Goal: Information Seeking & Learning: Learn about a topic

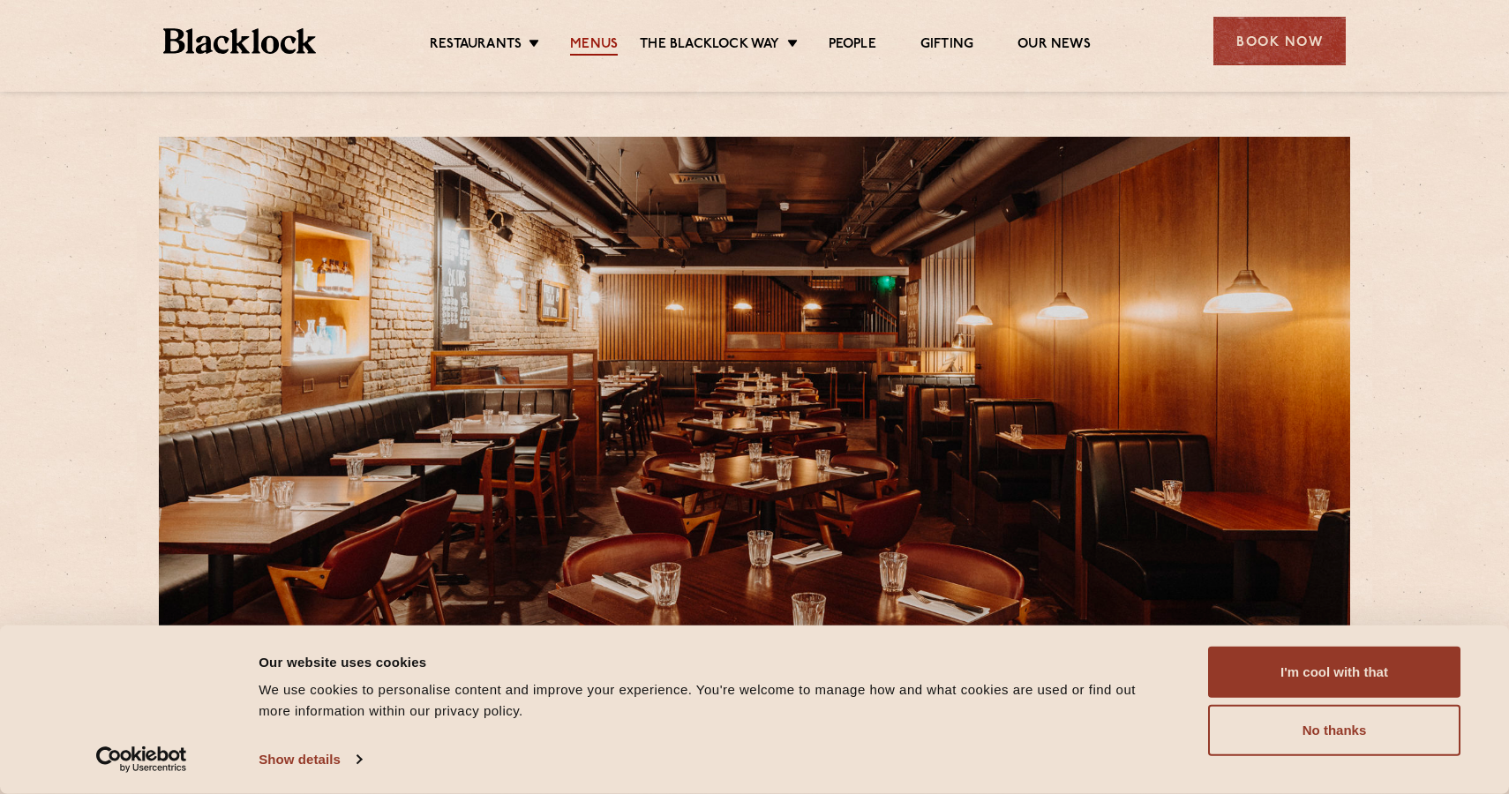
click at [577, 38] on link "Menus" at bounding box center [594, 45] width 48 height 19
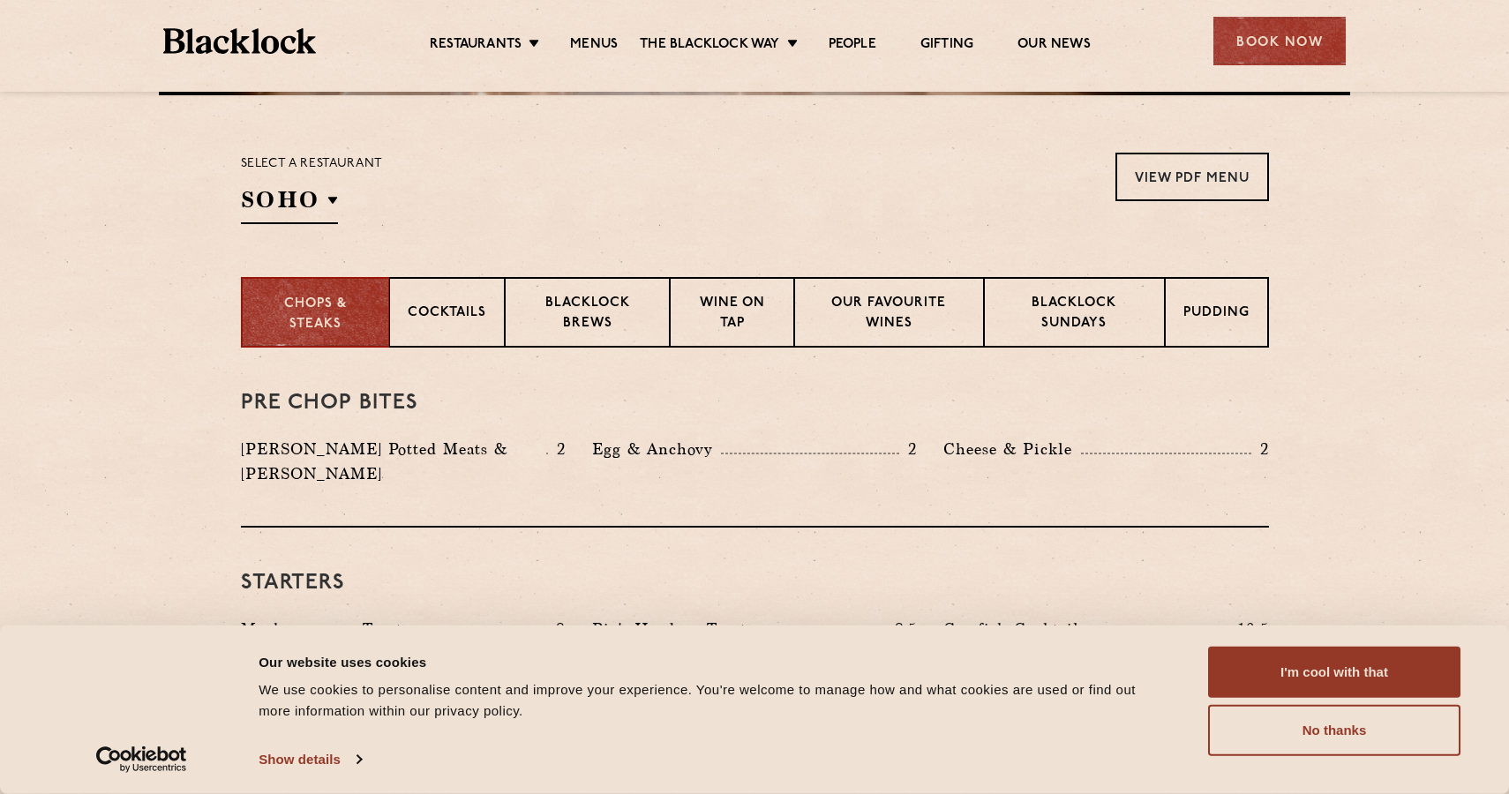
scroll to position [547, 0]
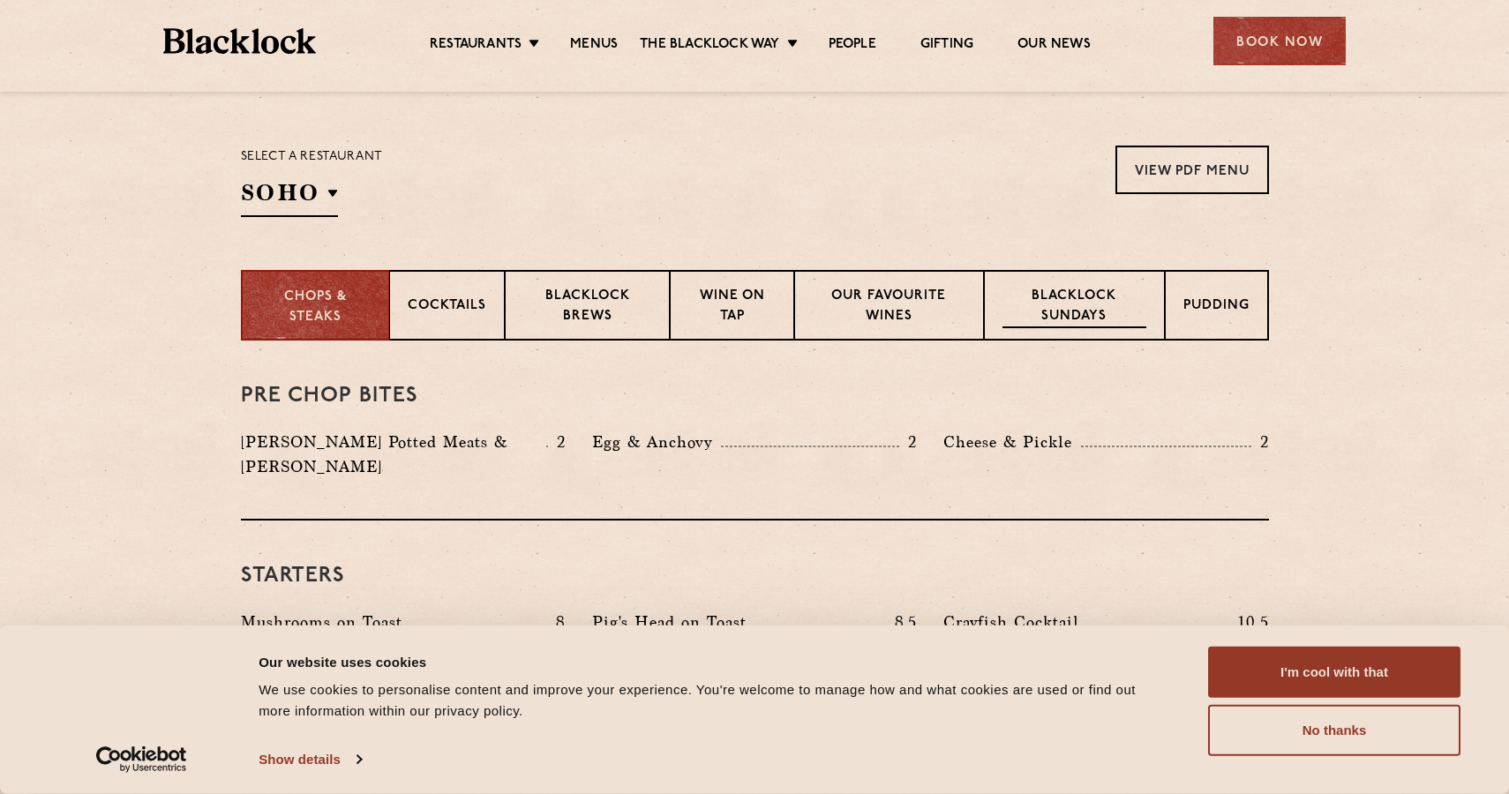
click at [1057, 298] on p "Blacklock Sundays" at bounding box center [1074, 307] width 143 height 41
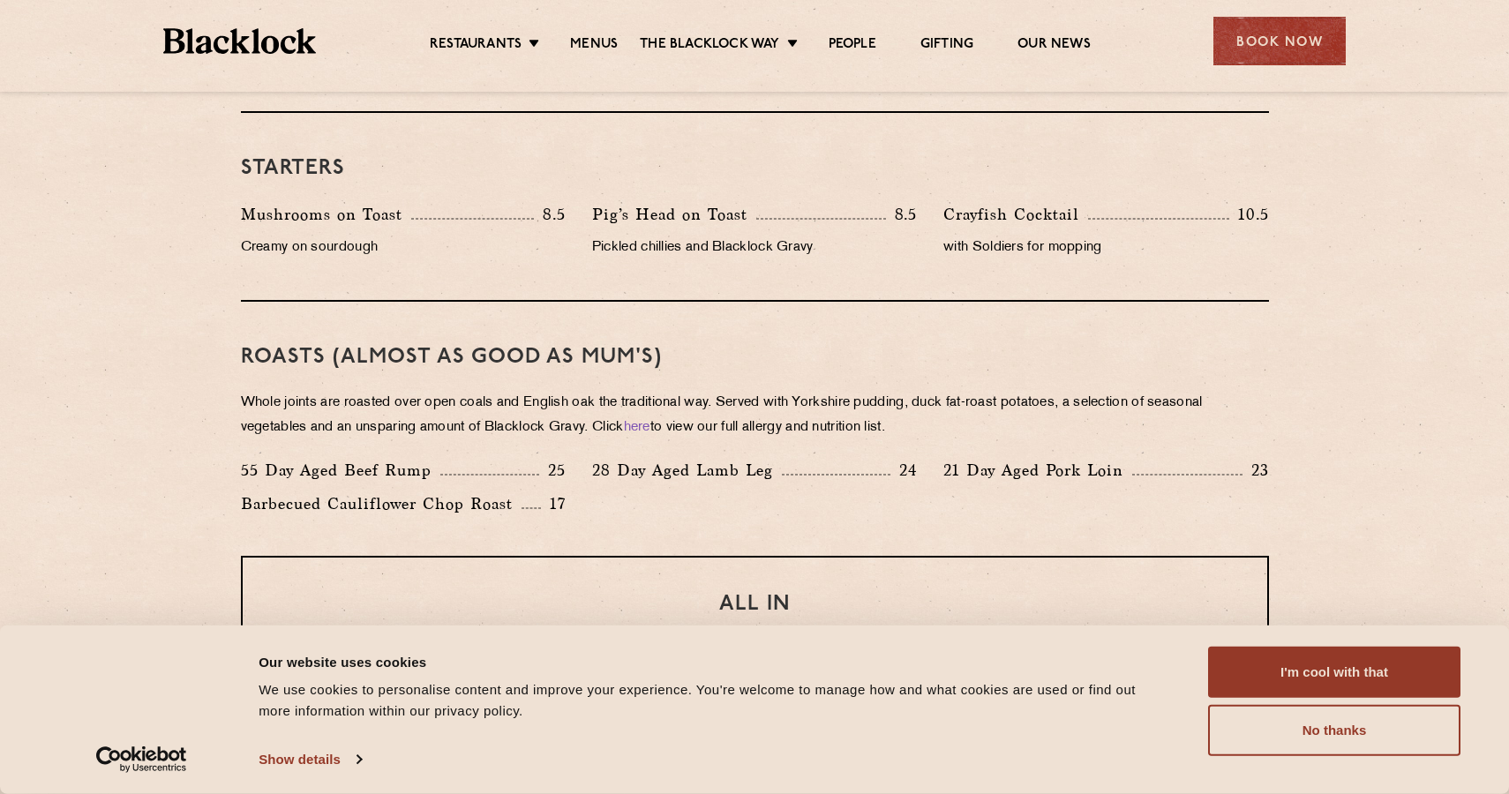
scroll to position [1218, 0]
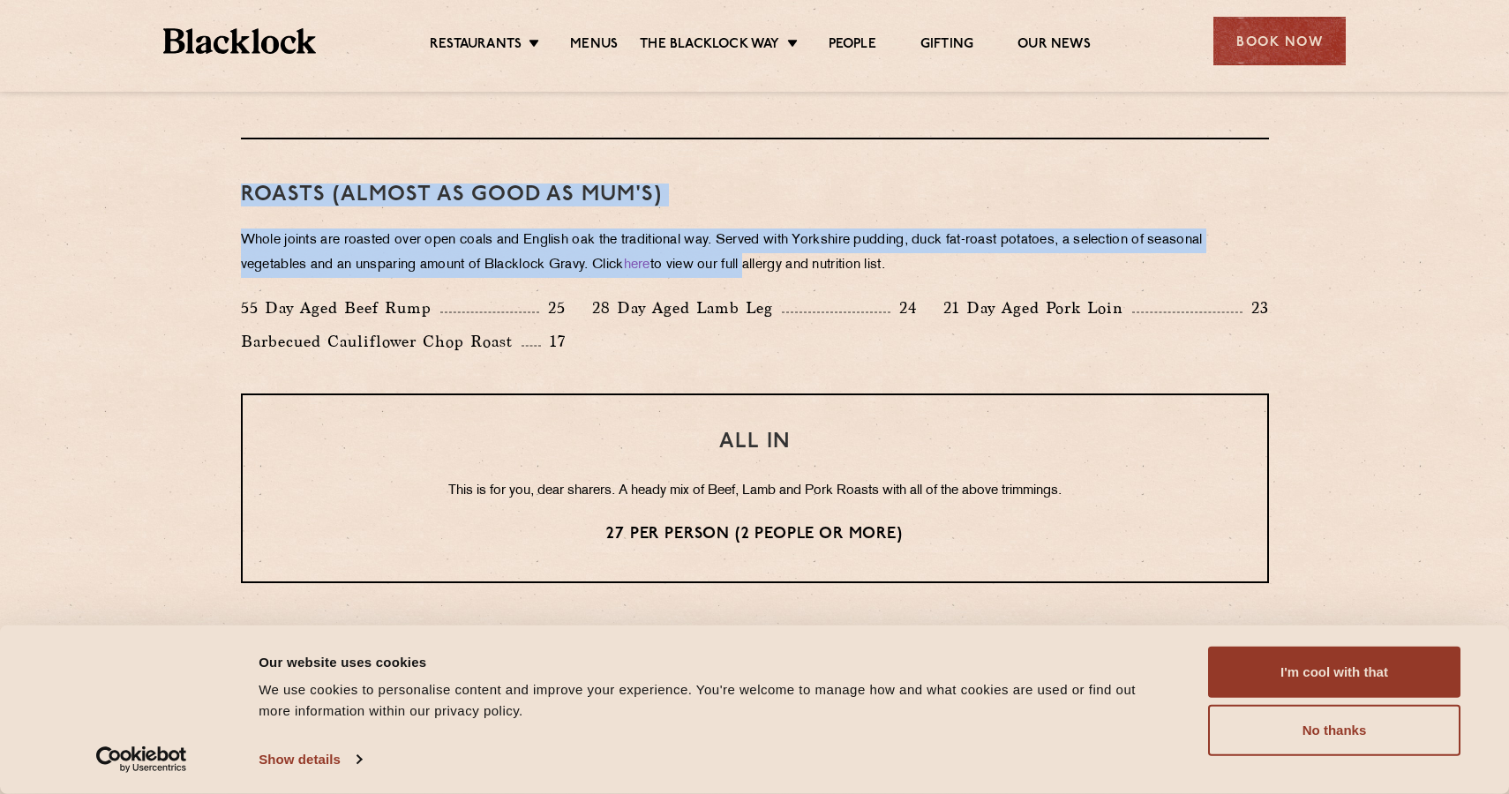
drag, startPoint x: 636, startPoint y: 159, endPoint x: 759, endPoint y: 272, distance: 167.4
click at [759, 272] on div "Roasts (Almost as good as Mum's) Whole joints are roasted over open coals and E…" at bounding box center [755, 266] width 1028 height 254
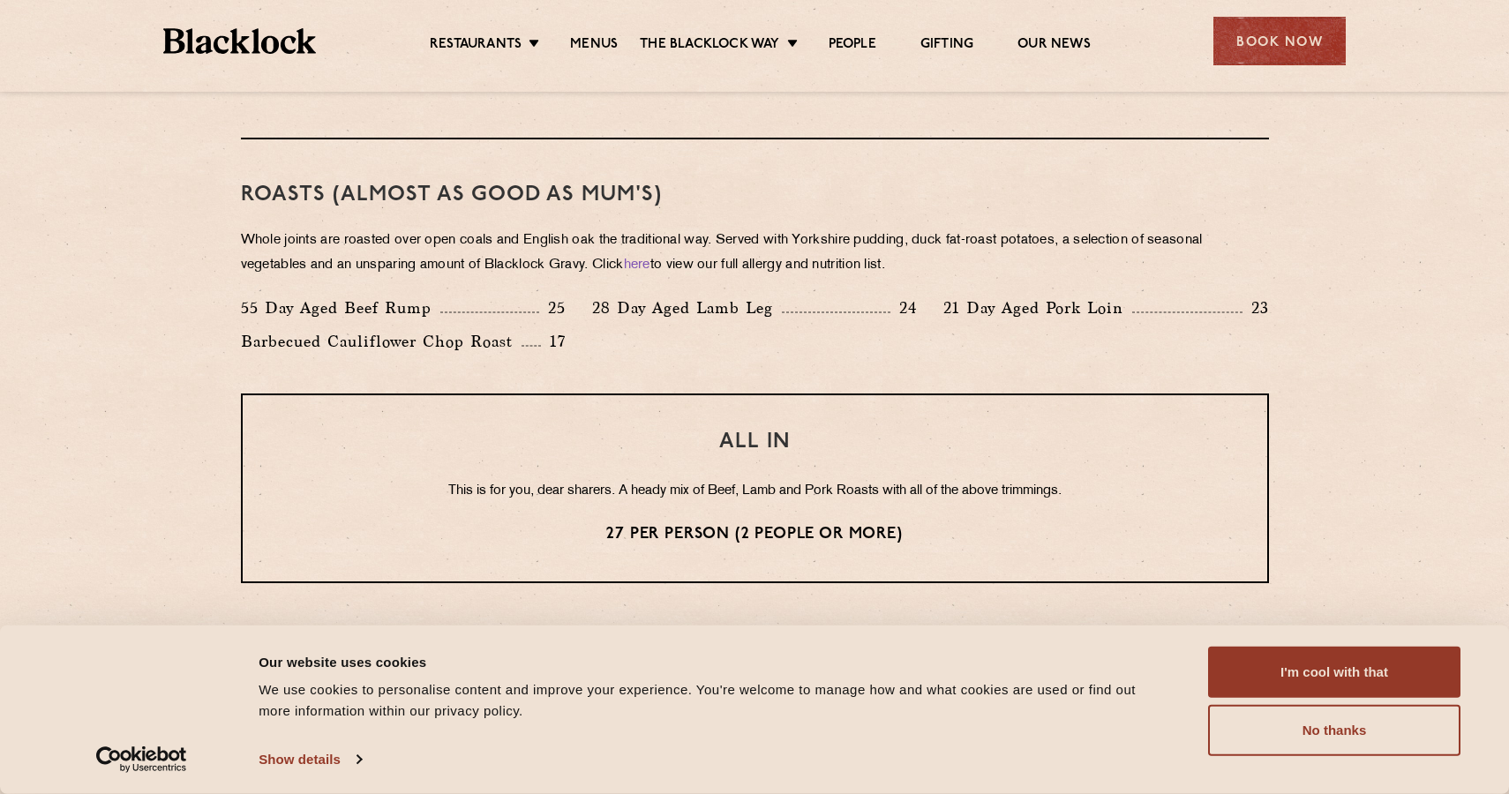
click at [776, 279] on div "Roasts (Almost as good as Mum's) Whole joints are roasted over open coals and E…" at bounding box center [755, 266] width 1028 height 254
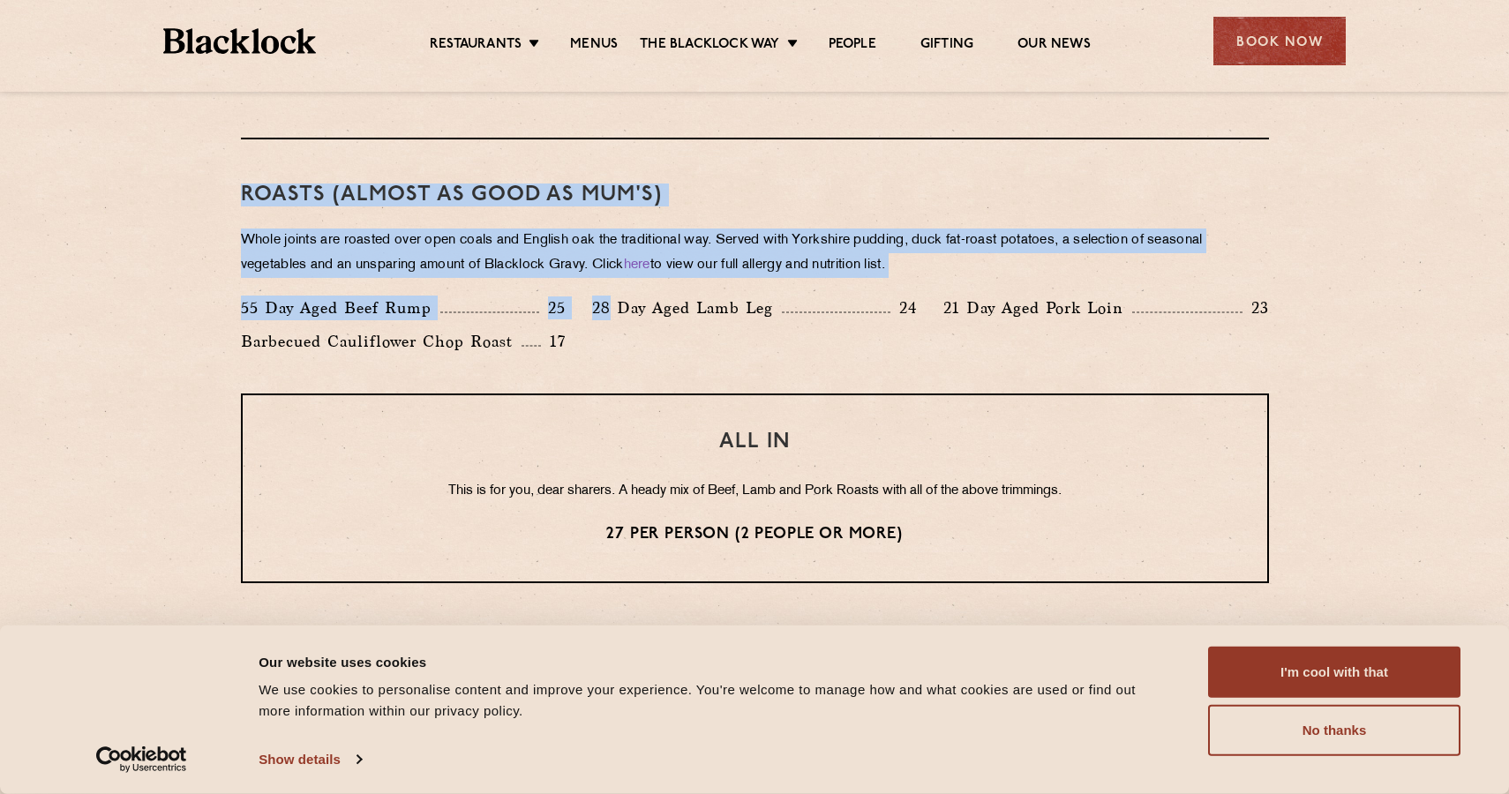
drag, startPoint x: 776, startPoint y: 279, endPoint x: 726, endPoint y: 173, distance: 117.3
click at [726, 173] on div "Roasts (Almost as good as Mum's) Whole joints are roasted over open coals and E…" at bounding box center [755, 266] width 1028 height 254
drag, startPoint x: 710, startPoint y: 173, endPoint x: 896, endPoint y: 298, distance: 224.5
click at [896, 298] on div "Roasts (Almost as good as Mum's) Whole joints are roasted over open coals and E…" at bounding box center [755, 266] width 1028 height 254
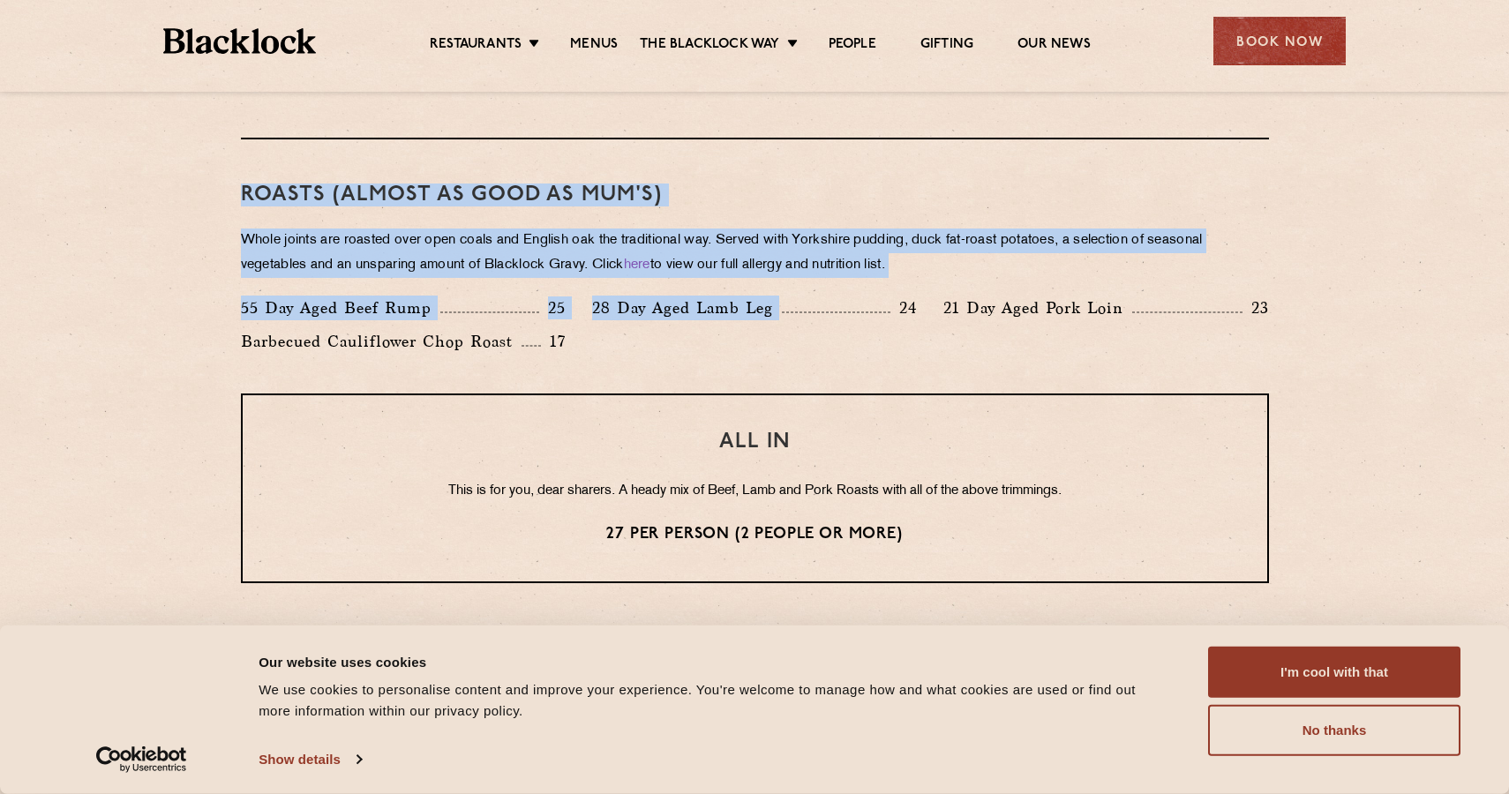
click at [882, 270] on p "Whole joints are roasted over open coals and English oak the traditional way. S…" at bounding box center [755, 253] width 1028 height 49
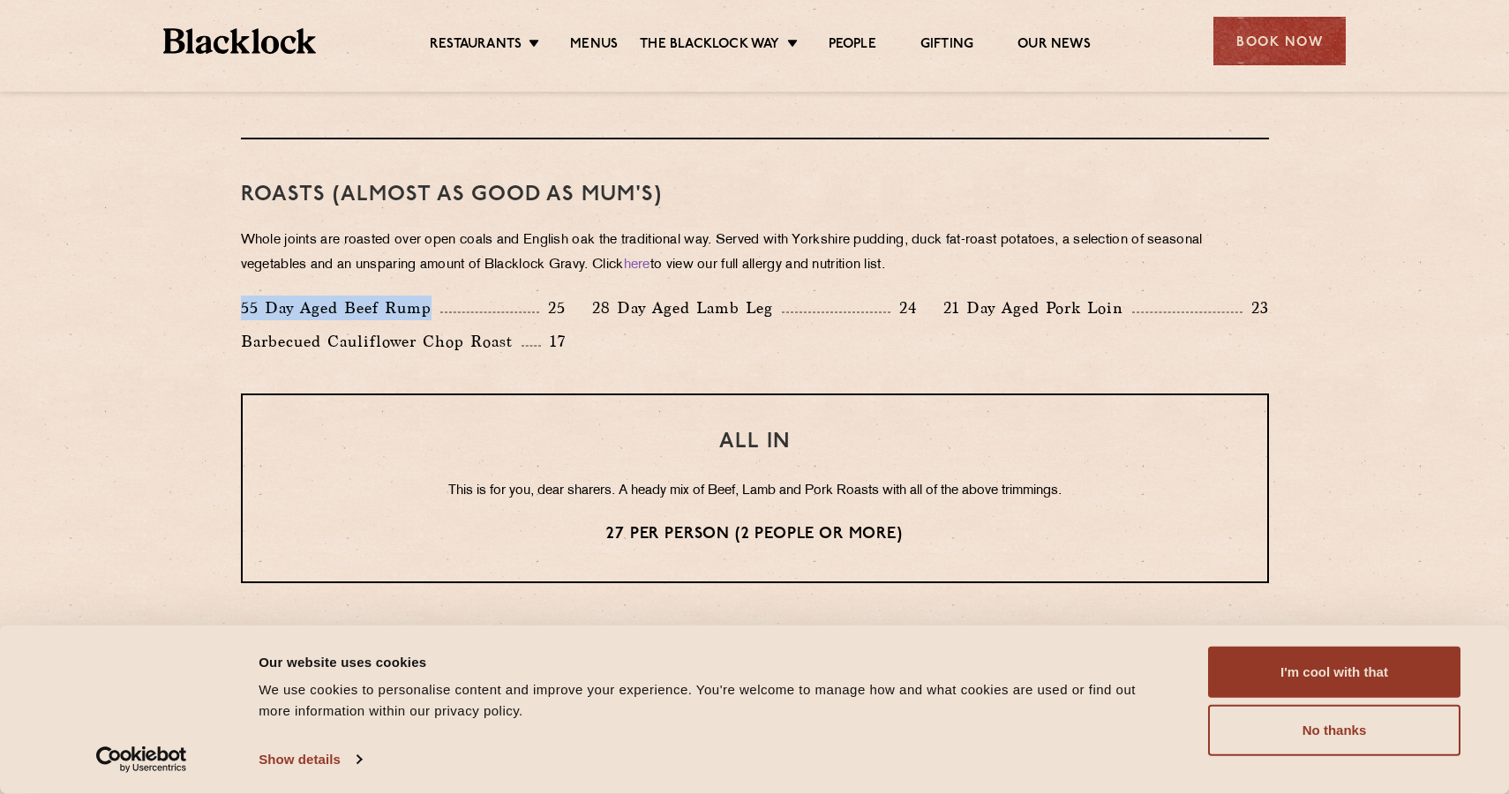
drag, startPoint x: 224, startPoint y: 303, endPoint x: 448, endPoint y: 306, distance: 223.3
click at [448, 306] on div "Eye openers If you had a big [DATE] or need a little booster to kickstart your …" at bounding box center [755, 388] width 1072 height 1436
click at [427, 297] on p "55 Day Aged Beef Rump" at bounding box center [340, 308] width 199 height 25
drag, startPoint x: 591, startPoint y: 303, endPoint x: 786, endPoint y: 303, distance: 194.2
click at [786, 303] on div "28 Day Aged Lamb Leg 24" at bounding box center [754, 313] width 351 height 34
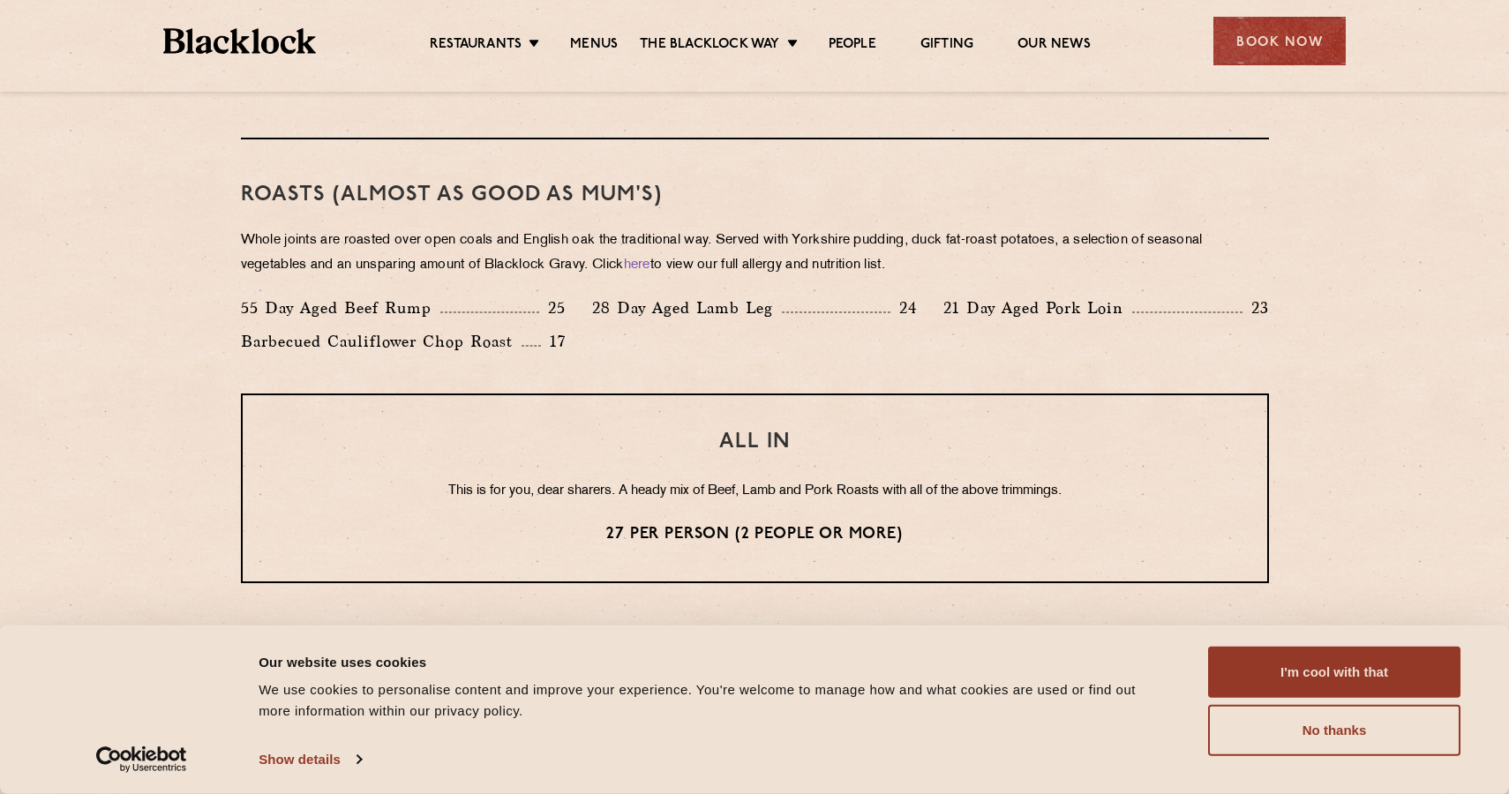
click at [778, 305] on p "28 Day Aged Lamb Leg" at bounding box center [687, 308] width 190 height 25
drag, startPoint x: 932, startPoint y: 310, endPoint x: 1116, endPoint y: 312, distance: 183.6
click at [1116, 312] on div "21 Day Aged Pork Loin 23" at bounding box center [1105, 313] width 351 height 34
click at [1126, 306] on p "21 Day Aged Pork Loin" at bounding box center [1038, 308] width 189 height 25
drag, startPoint x: 261, startPoint y: 329, endPoint x: 473, endPoint y: 340, distance: 212.1
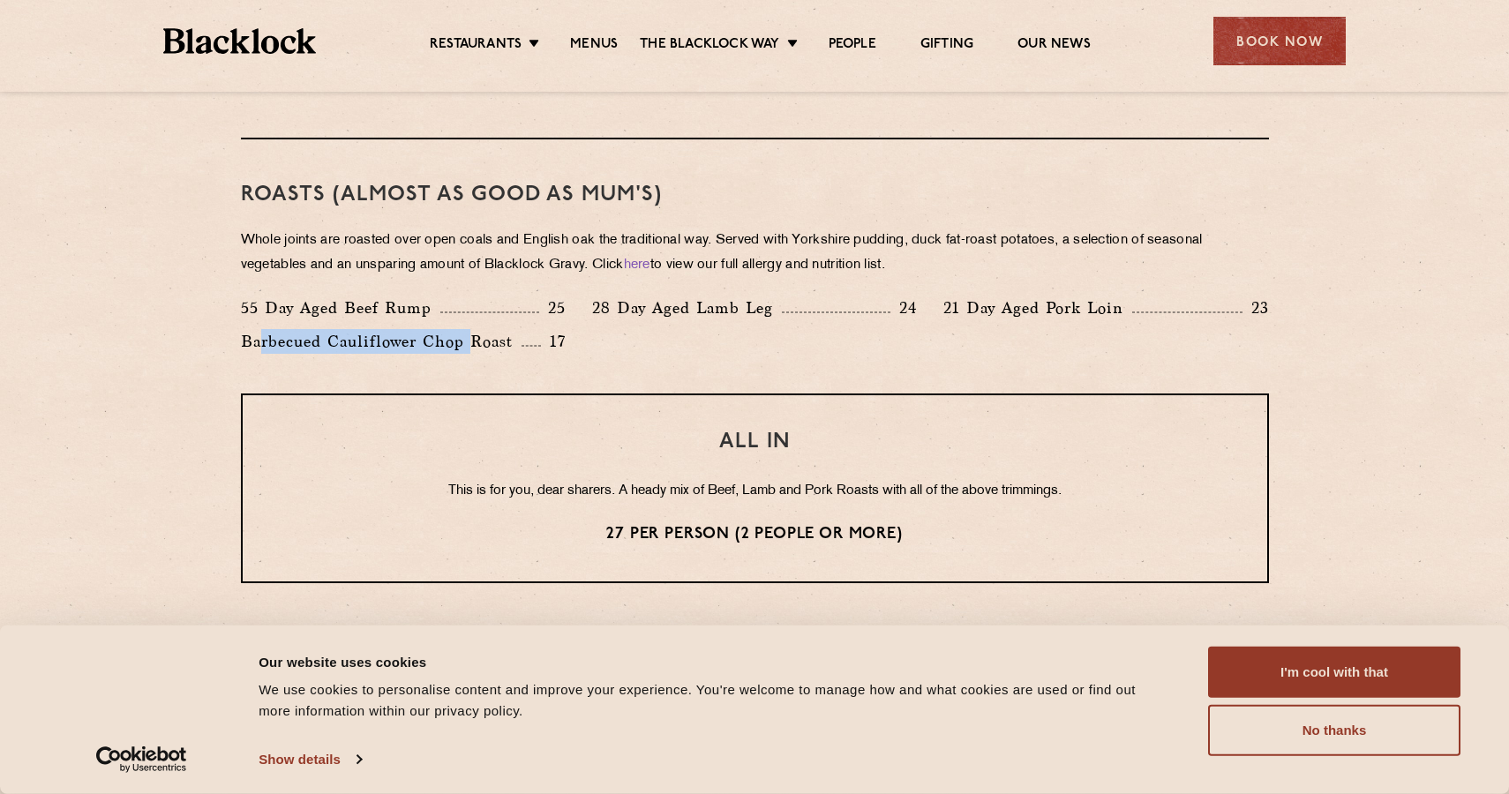
click at [473, 340] on p "Barbecued Cauliflower Chop Roast" at bounding box center [381, 341] width 281 height 25
click at [1268, 42] on div "Book Now" at bounding box center [1280, 41] width 132 height 49
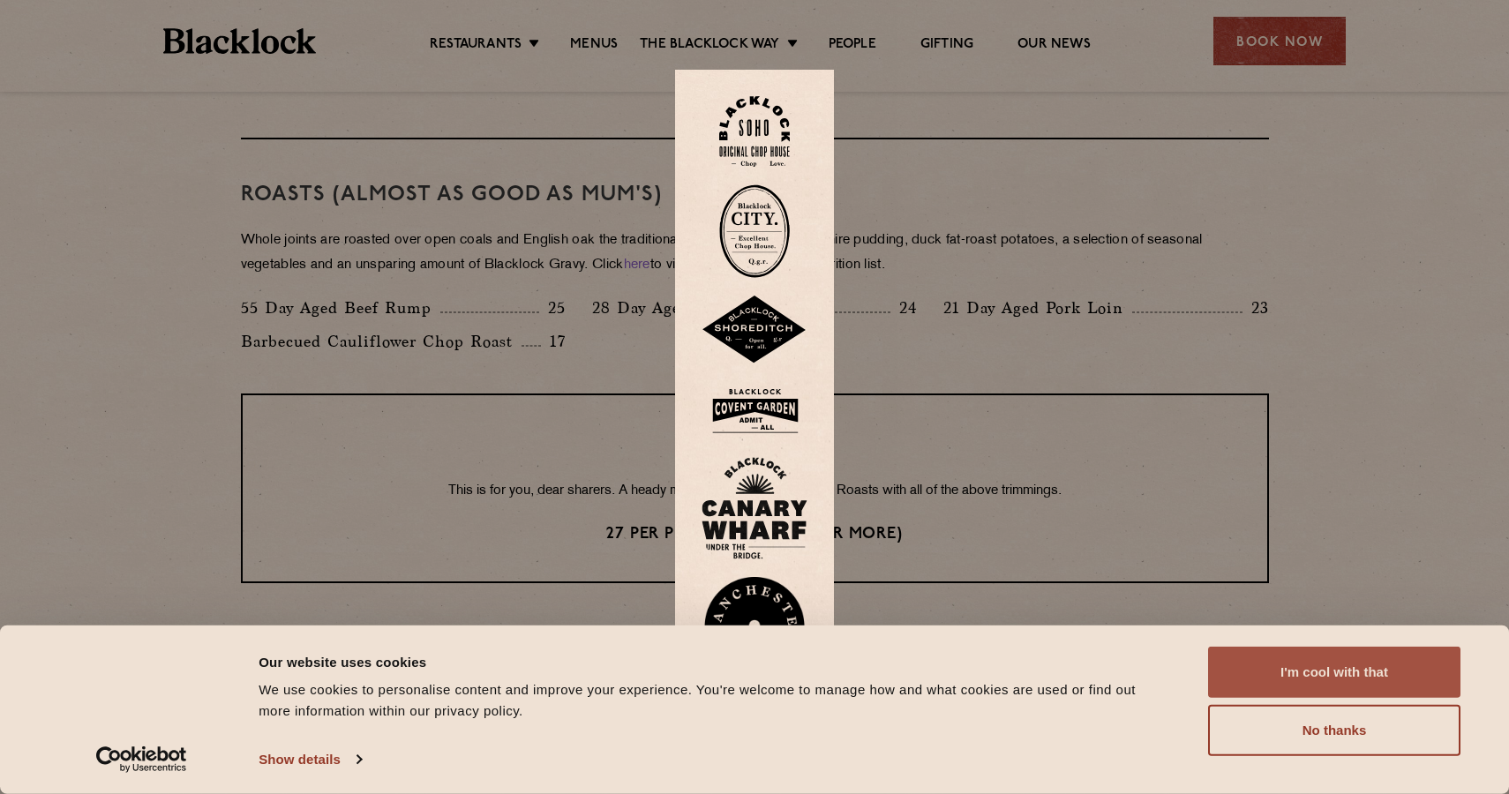
click at [1334, 667] on button "I'm cool with that" at bounding box center [1334, 672] width 252 height 51
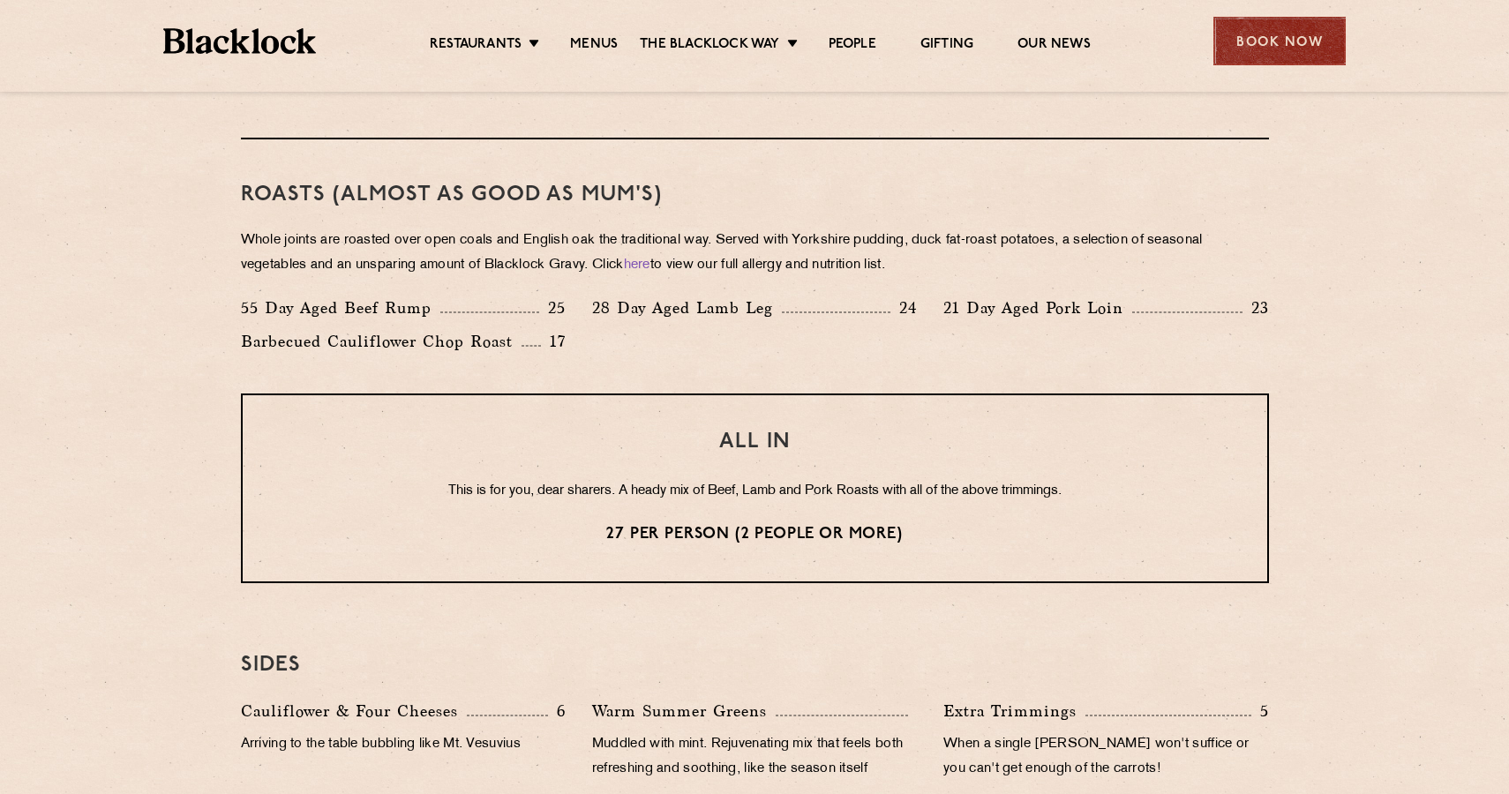
click at [1272, 34] on div "Book Now" at bounding box center [1280, 41] width 132 height 49
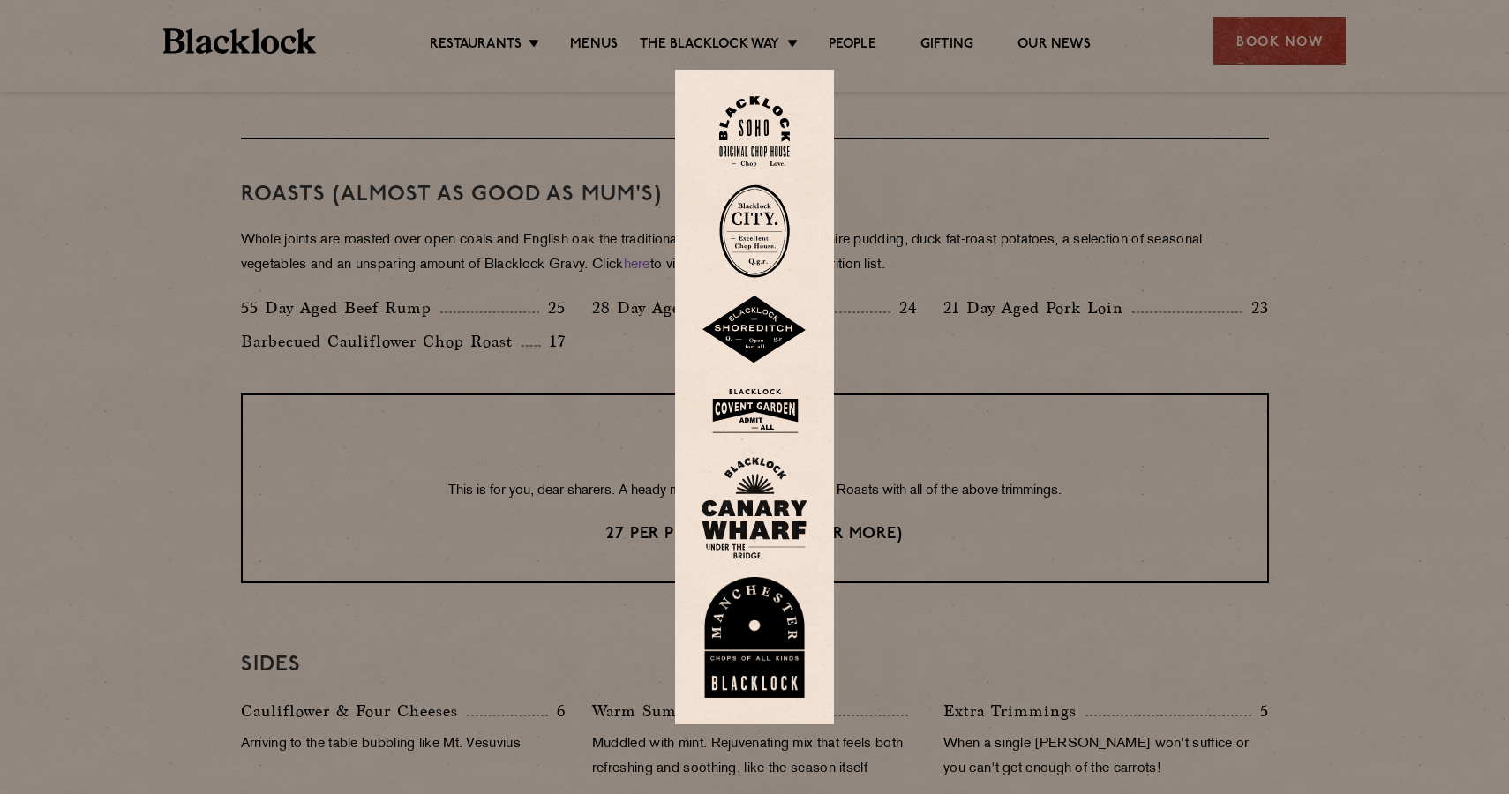
click at [771, 395] on img at bounding box center [755, 410] width 106 height 57
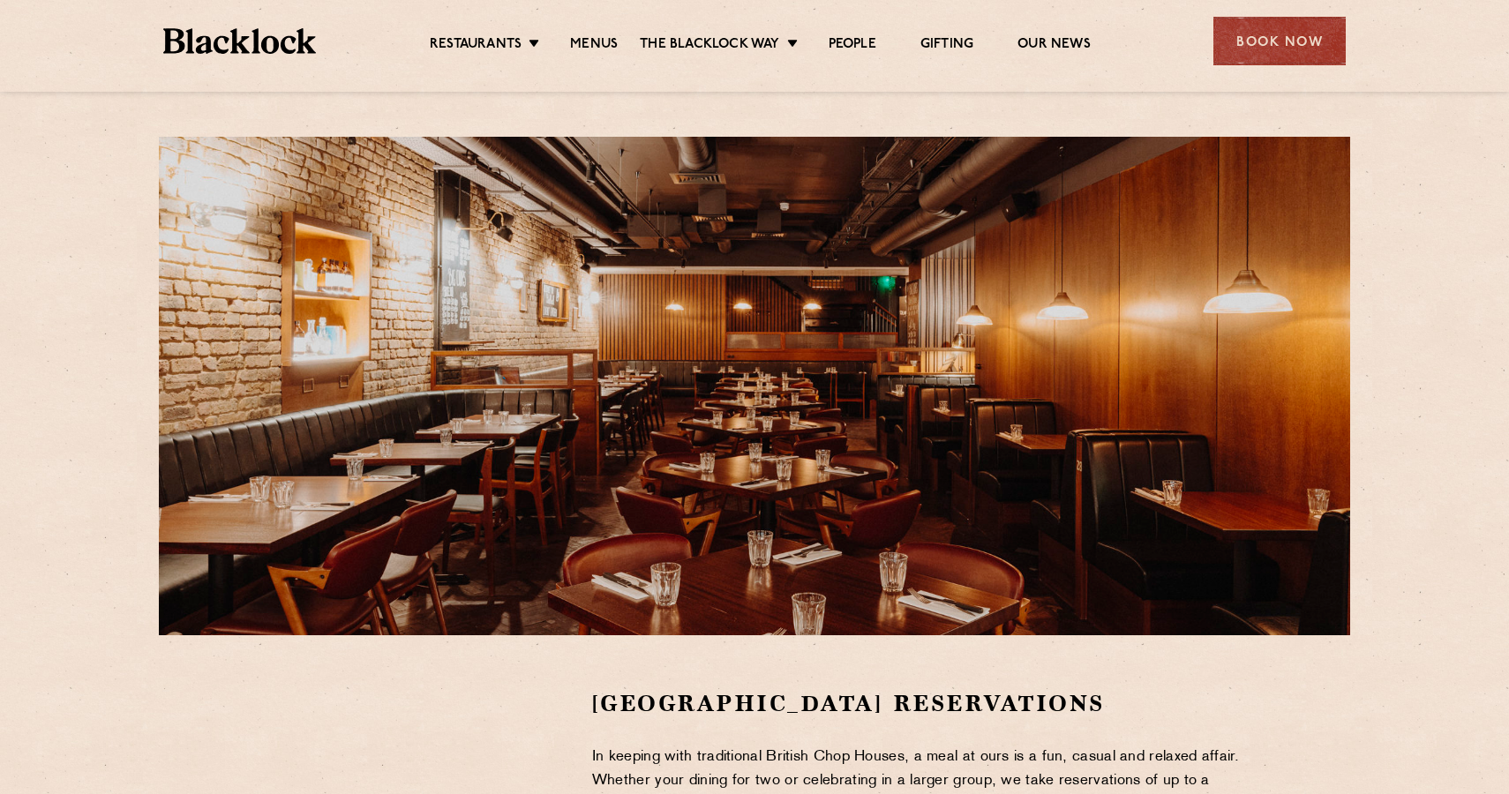
click at [597, 32] on ul "Restaurants Soho City Shoreditch Covent Garden Canary Wharf Manchester Birmingh…" at bounding box center [760, 41] width 889 height 28
click at [590, 39] on link "Menus" at bounding box center [594, 45] width 48 height 19
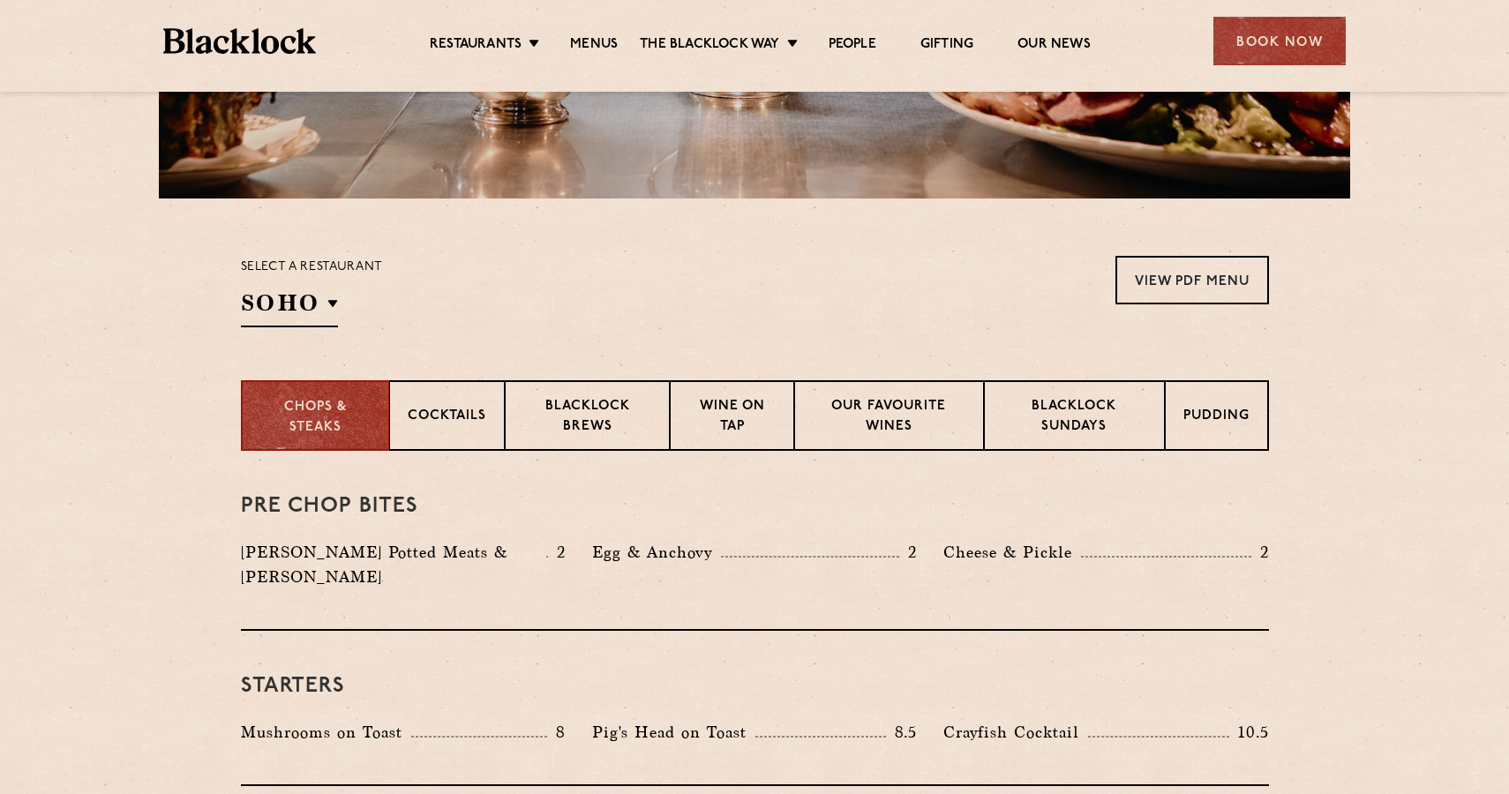
scroll to position [463, 0]
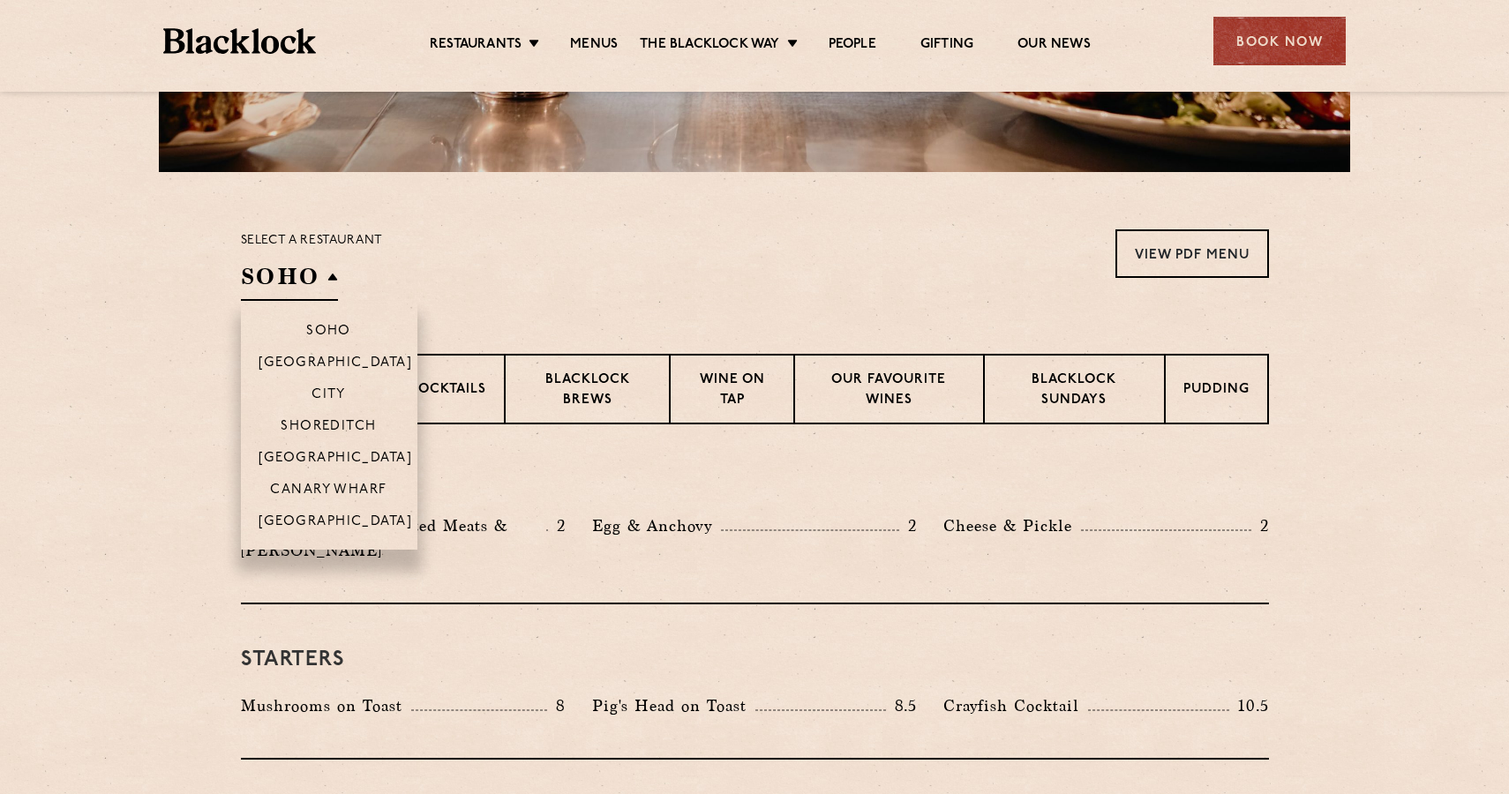
click at [317, 272] on h2 "SOHO" at bounding box center [289, 281] width 97 height 40
click at [333, 405] on li "City" at bounding box center [329, 394] width 177 height 32
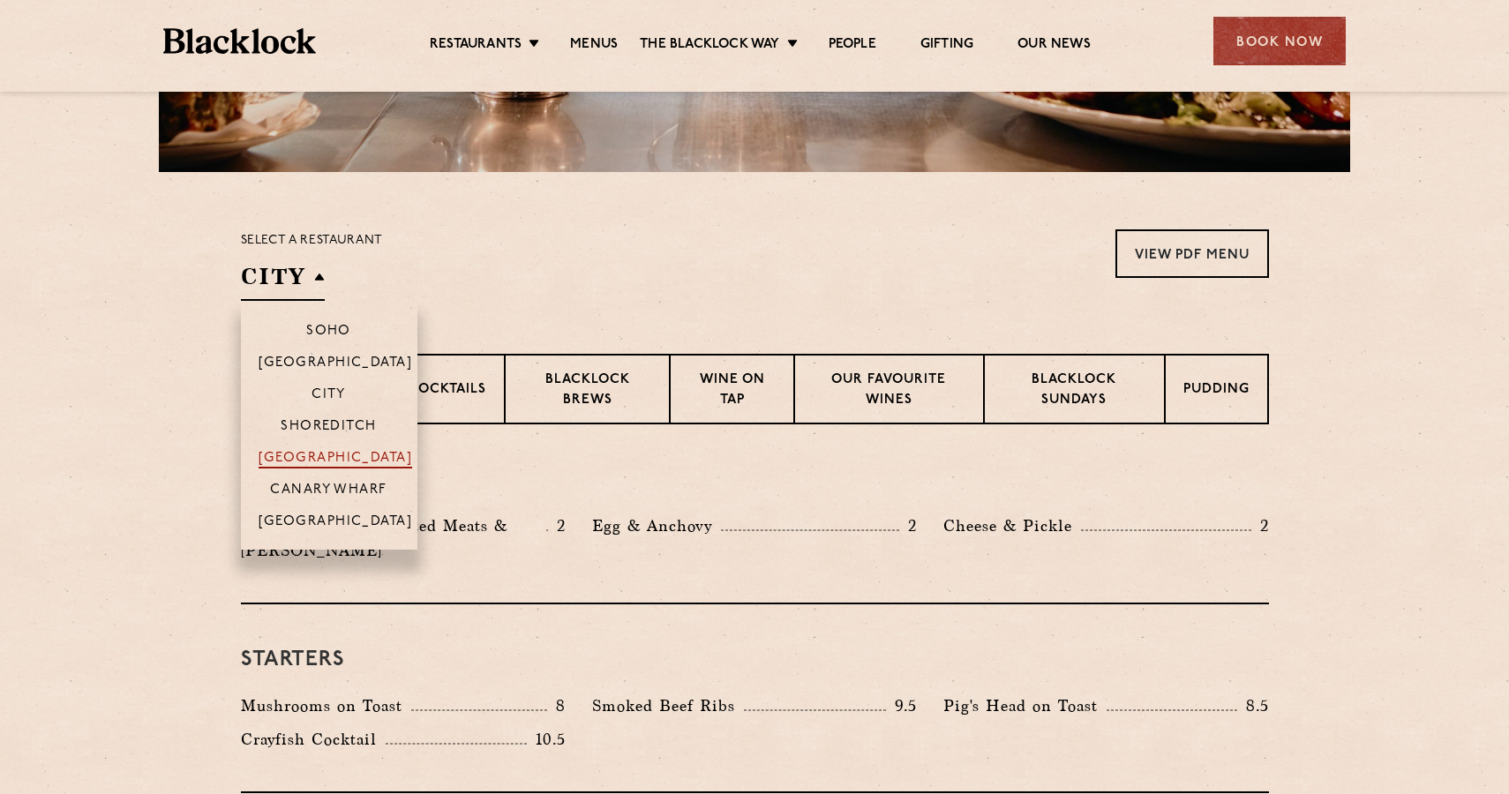
click at [345, 455] on p "[GEOGRAPHIC_DATA]" at bounding box center [336, 460] width 154 height 18
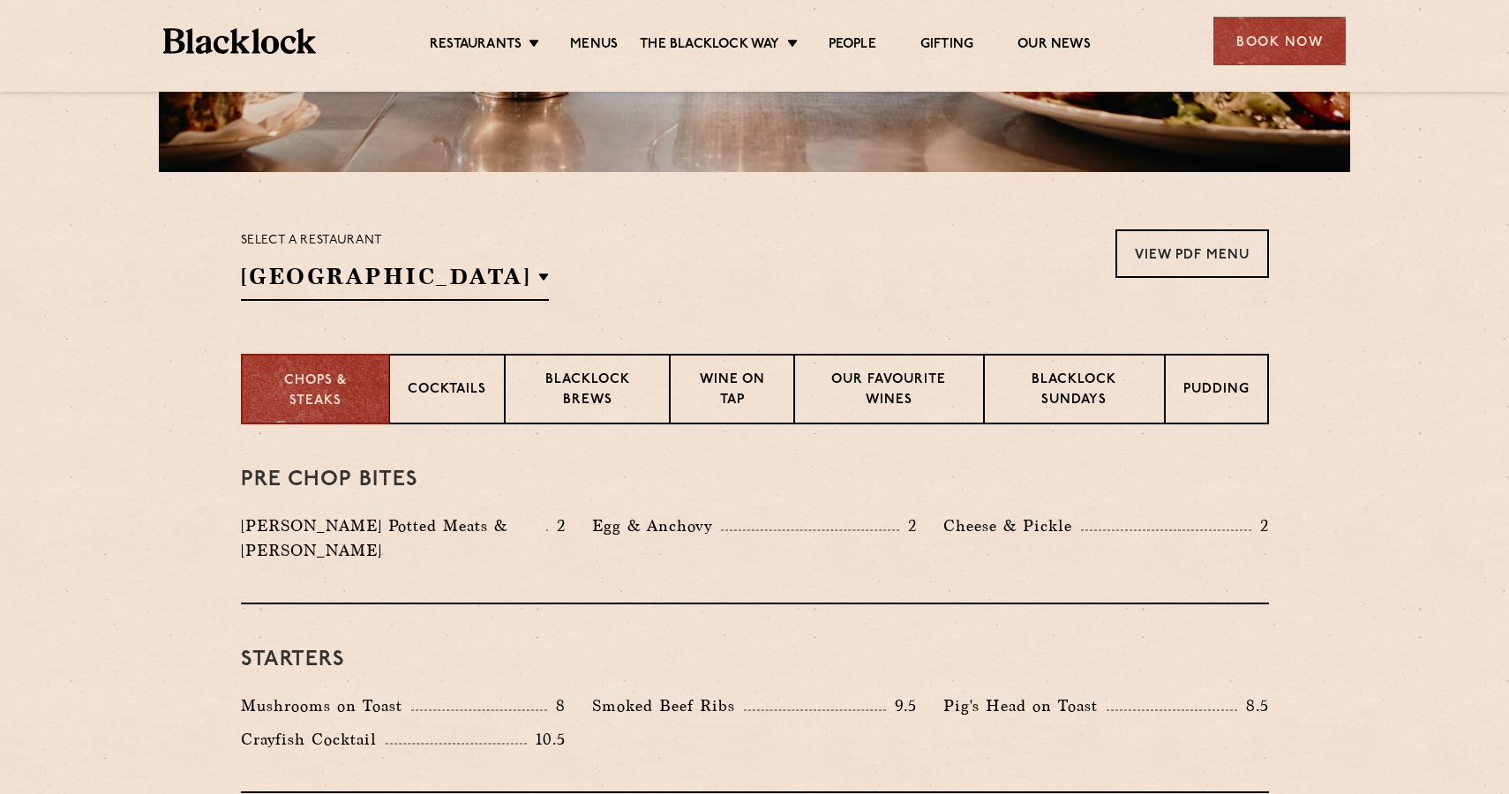
click at [741, 328] on section "Select a restaurant Covent Garden Soho Birmingham City Shoreditch Covent Garden…" at bounding box center [754, 263] width 1509 height 182
click at [1018, 417] on div "Blacklock Sundays" at bounding box center [1074, 389] width 180 height 71
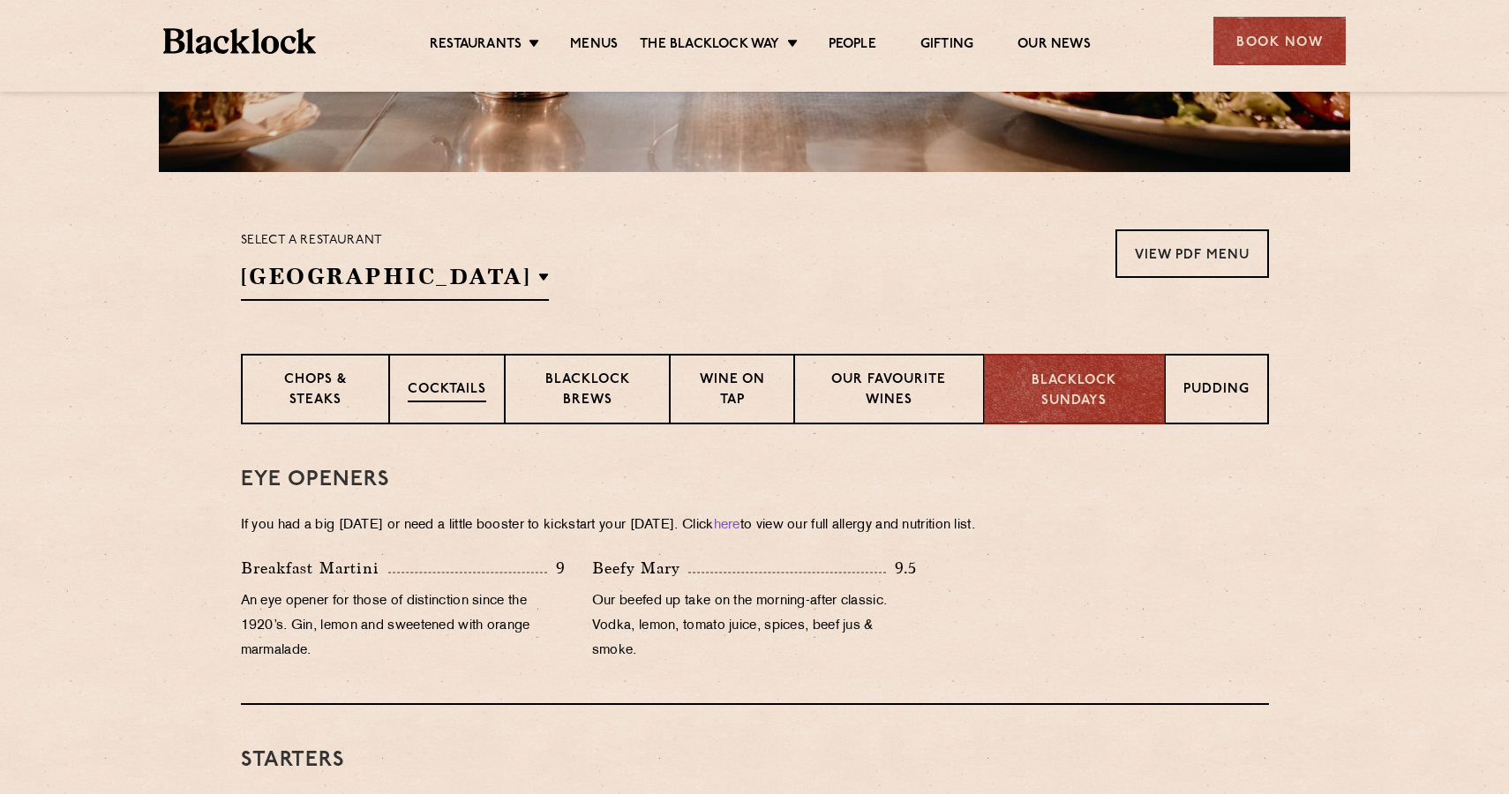
click at [441, 380] on p "Cocktails" at bounding box center [447, 391] width 79 height 22
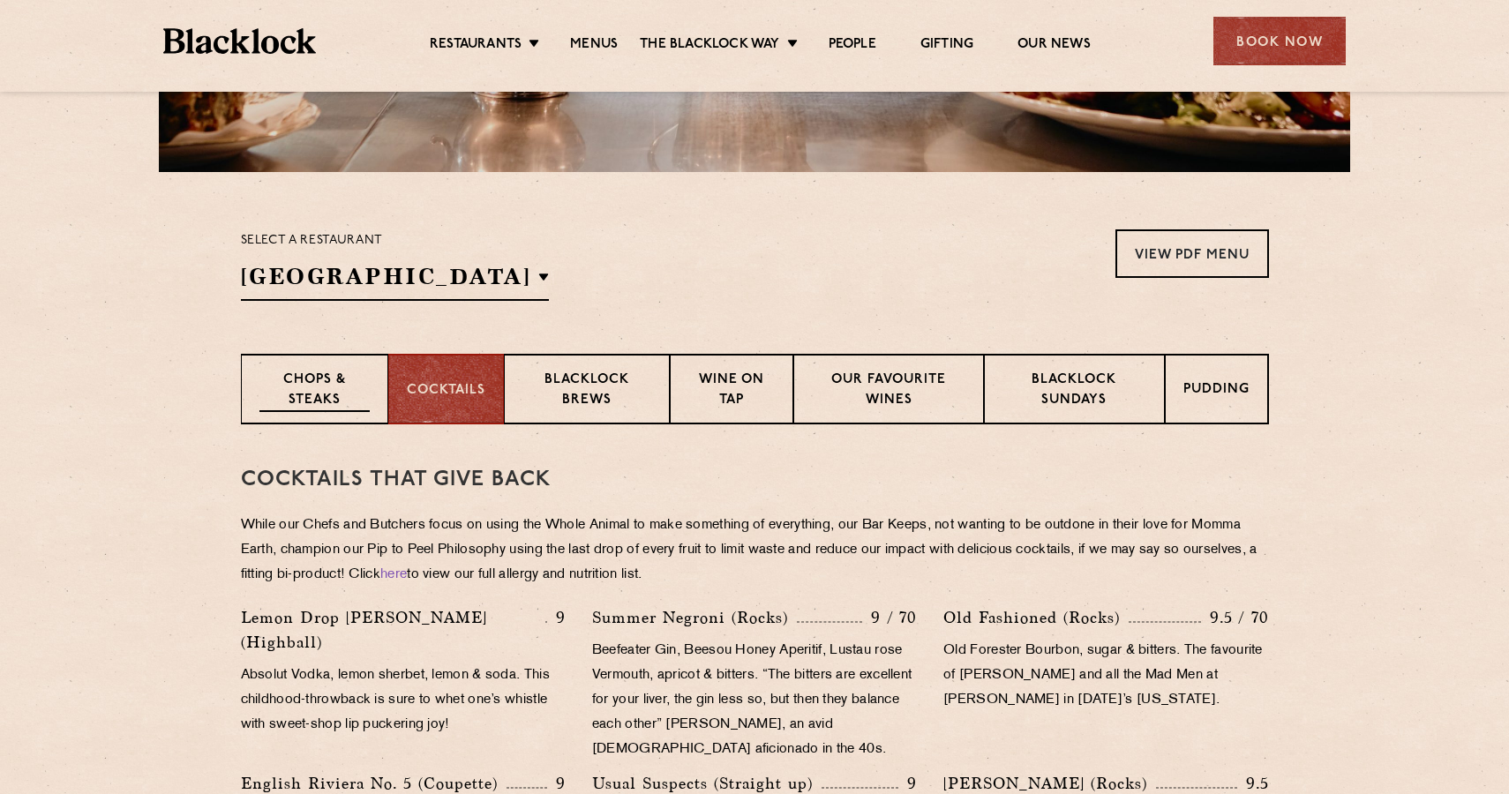
click at [357, 386] on p "Chops & Steaks" at bounding box center [314, 391] width 110 height 41
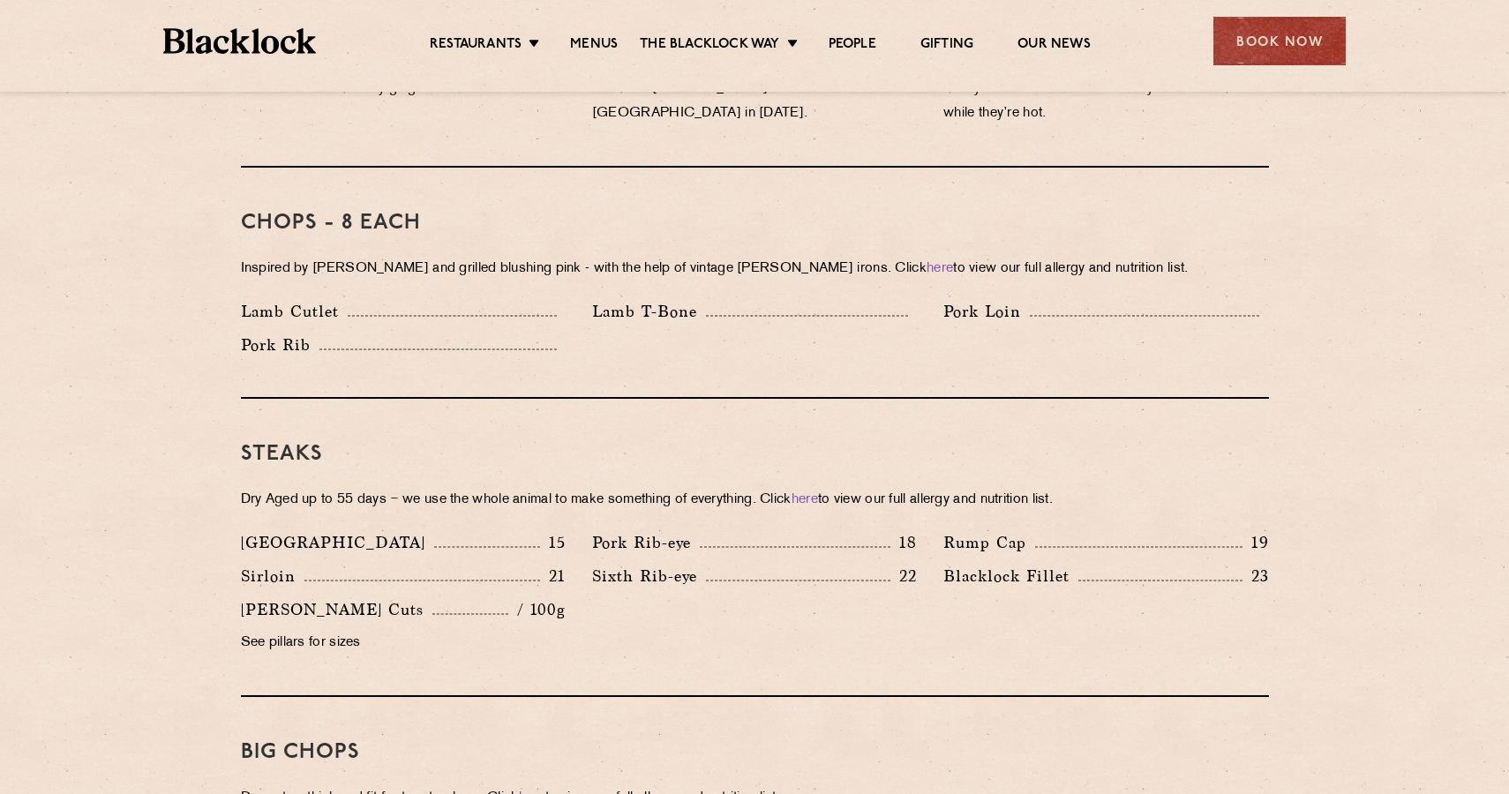
scroll to position [1567, 0]
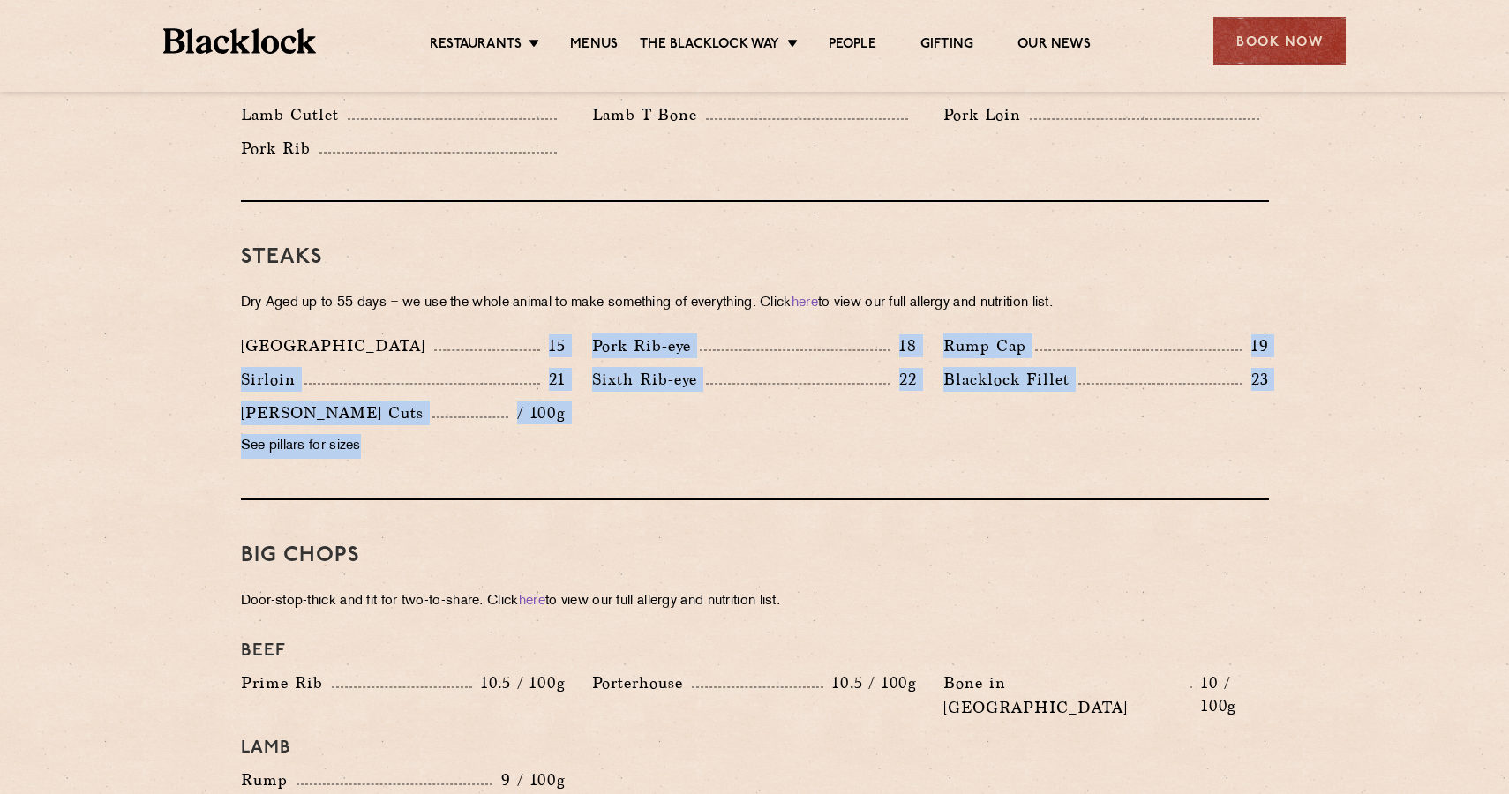
drag, startPoint x: 395, startPoint y: 308, endPoint x: 475, endPoint y: 415, distance: 133.1
click at [475, 415] on div "Steaks Dry Aged up to 55 days − we use the whole animal to make something of ev…" at bounding box center [755, 351] width 1028 height 298
click at [475, 434] on p "See pillars for sizes" at bounding box center [403, 446] width 325 height 25
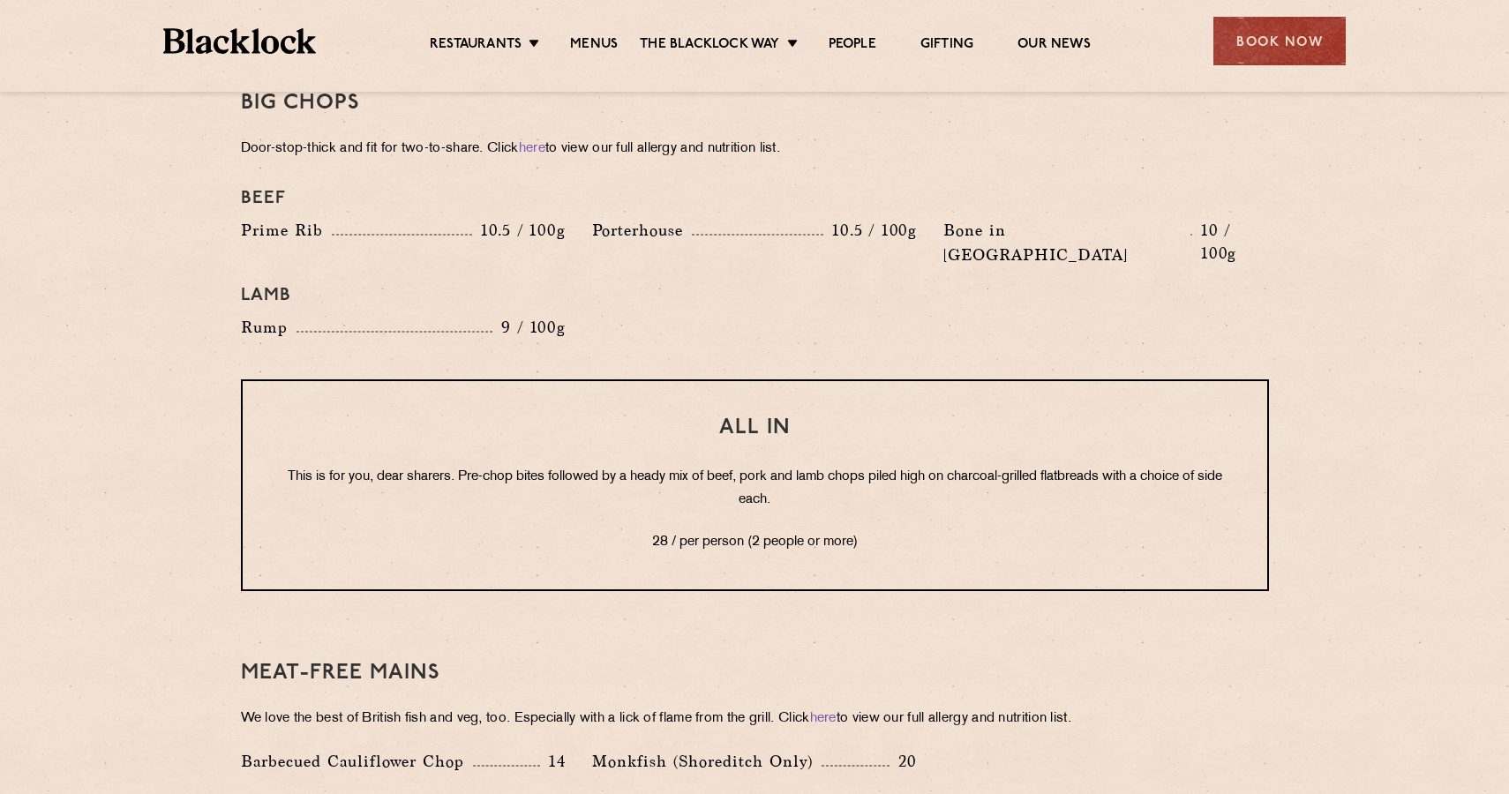
scroll to position [2021, 0]
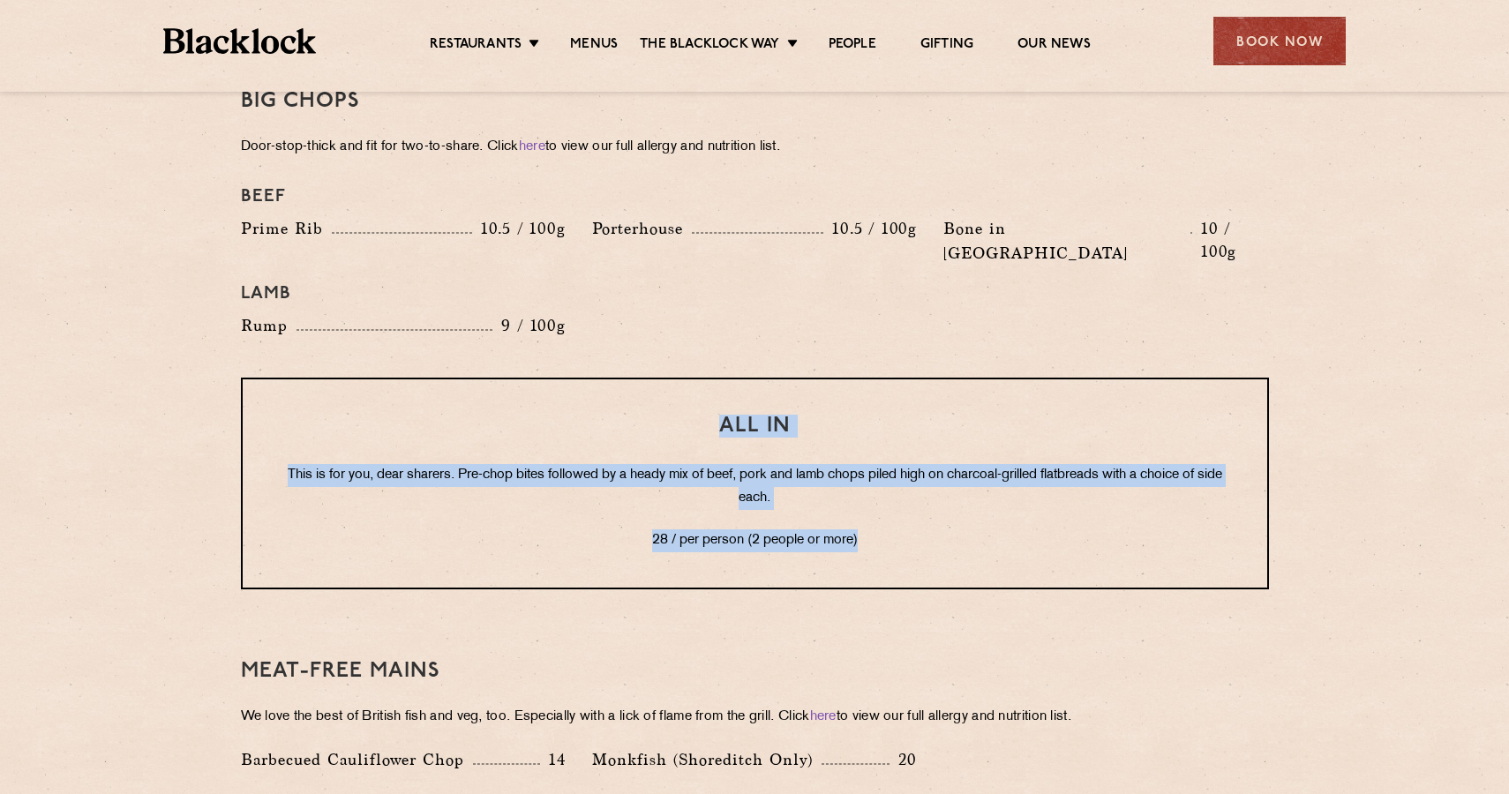
drag, startPoint x: 708, startPoint y: 364, endPoint x: 923, endPoint y: 510, distance: 260.5
click at [923, 509] on div "All In This is for you, dear sharers. Pre-chop bites followed by a heady mix of…" at bounding box center [755, 484] width 1028 height 212
click at [892, 530] on p "28 / per person (2 people or more)" at bounding box center [755, 541] width 954 height 23
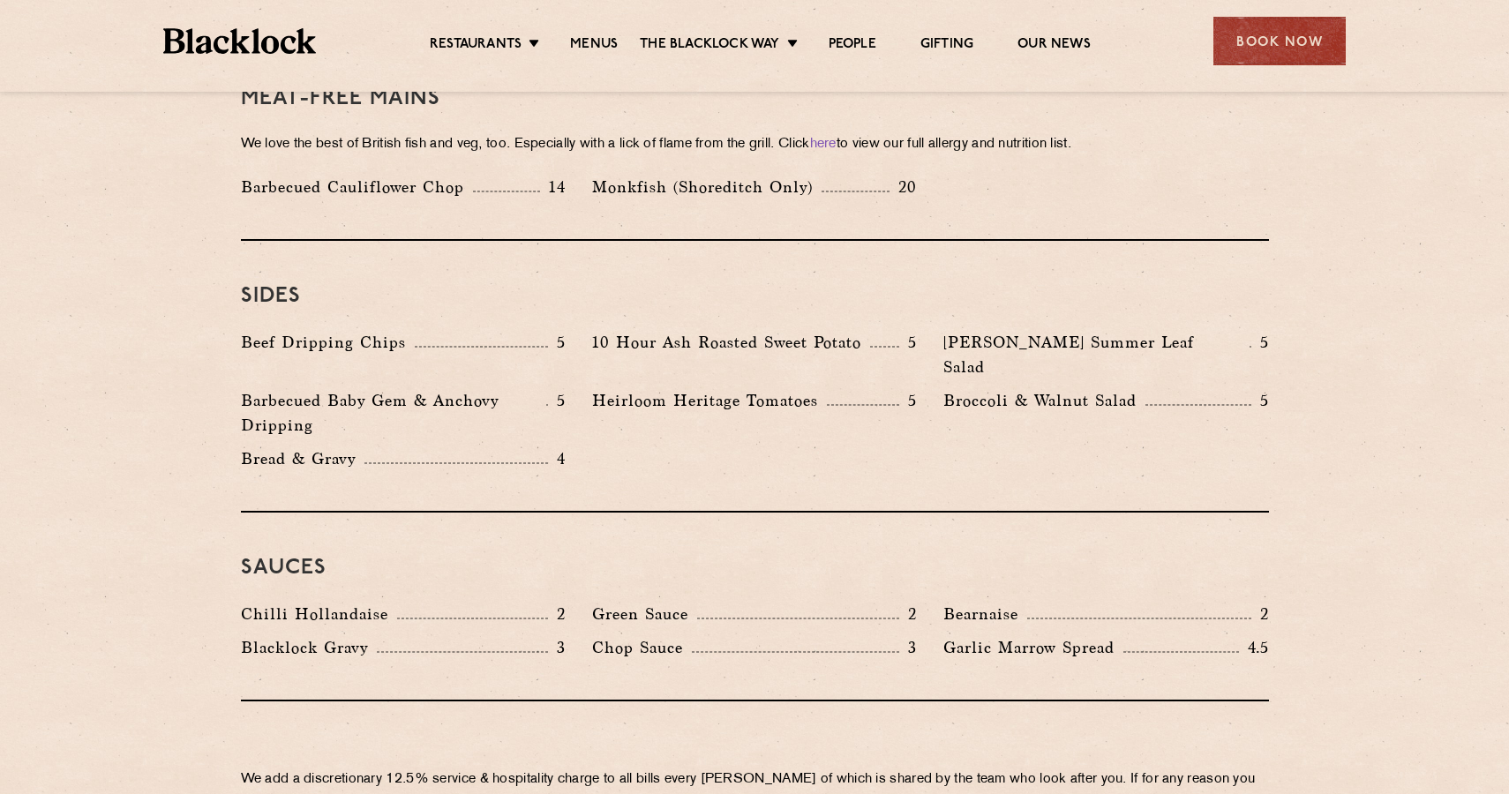
scroll to position [2620, 0]
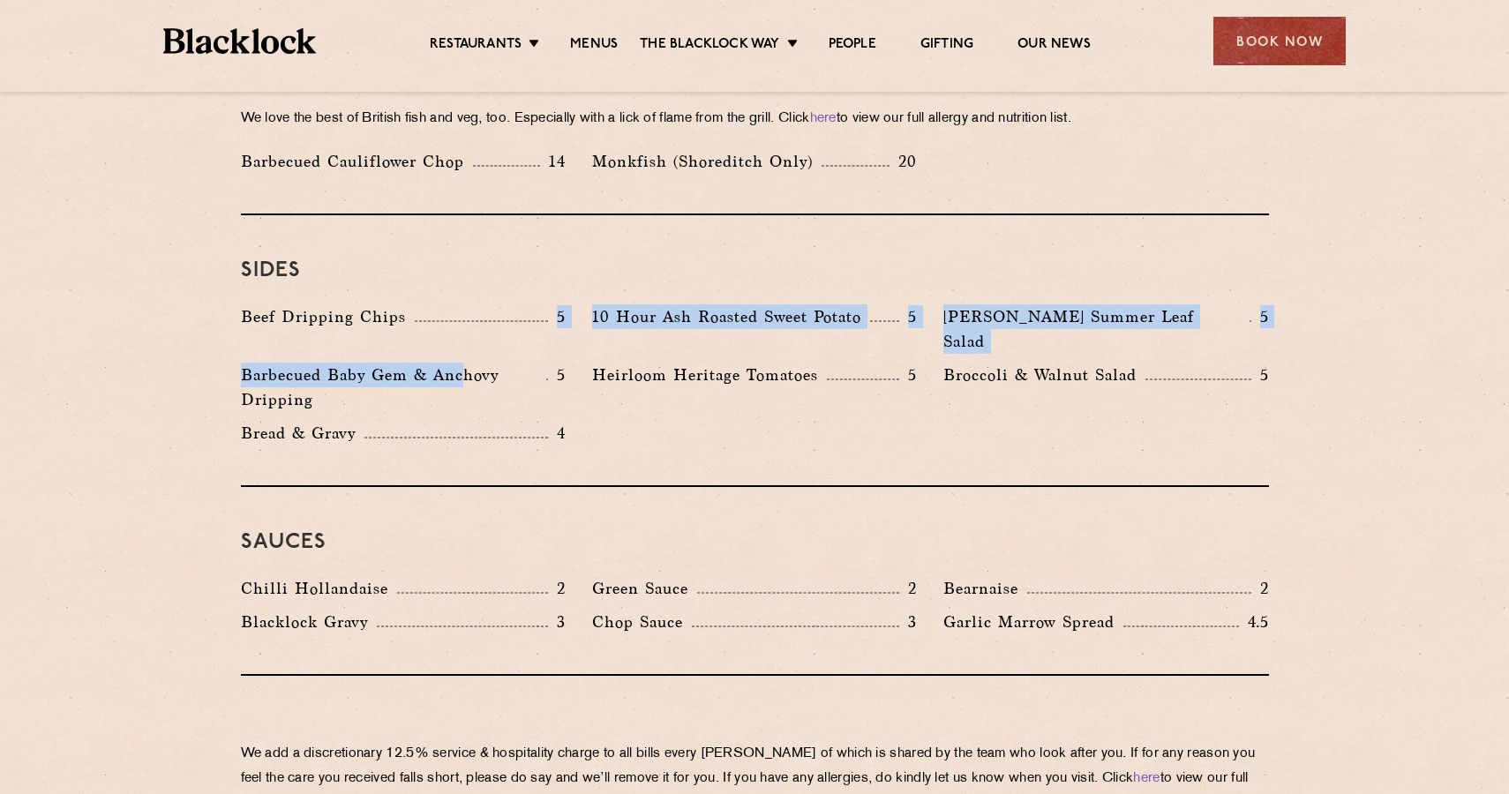
drag, startPoint x: 401, startPoint y: 258, endPoint x: 462, endPoint y: 306, distance: 77.9
click at [462, 306] on div "Beef Dripping Chips 5 10 Hour Ash Roasted Sweet Potato 5 Roy's Summer Leaf Sala…" at bounding box center [755, 380] width 1055 height 150
click at [462, 363] on p "Barbecued Baby Gem & Anchovy Dripping" at bounding box center [393, 387] width 305 height 49
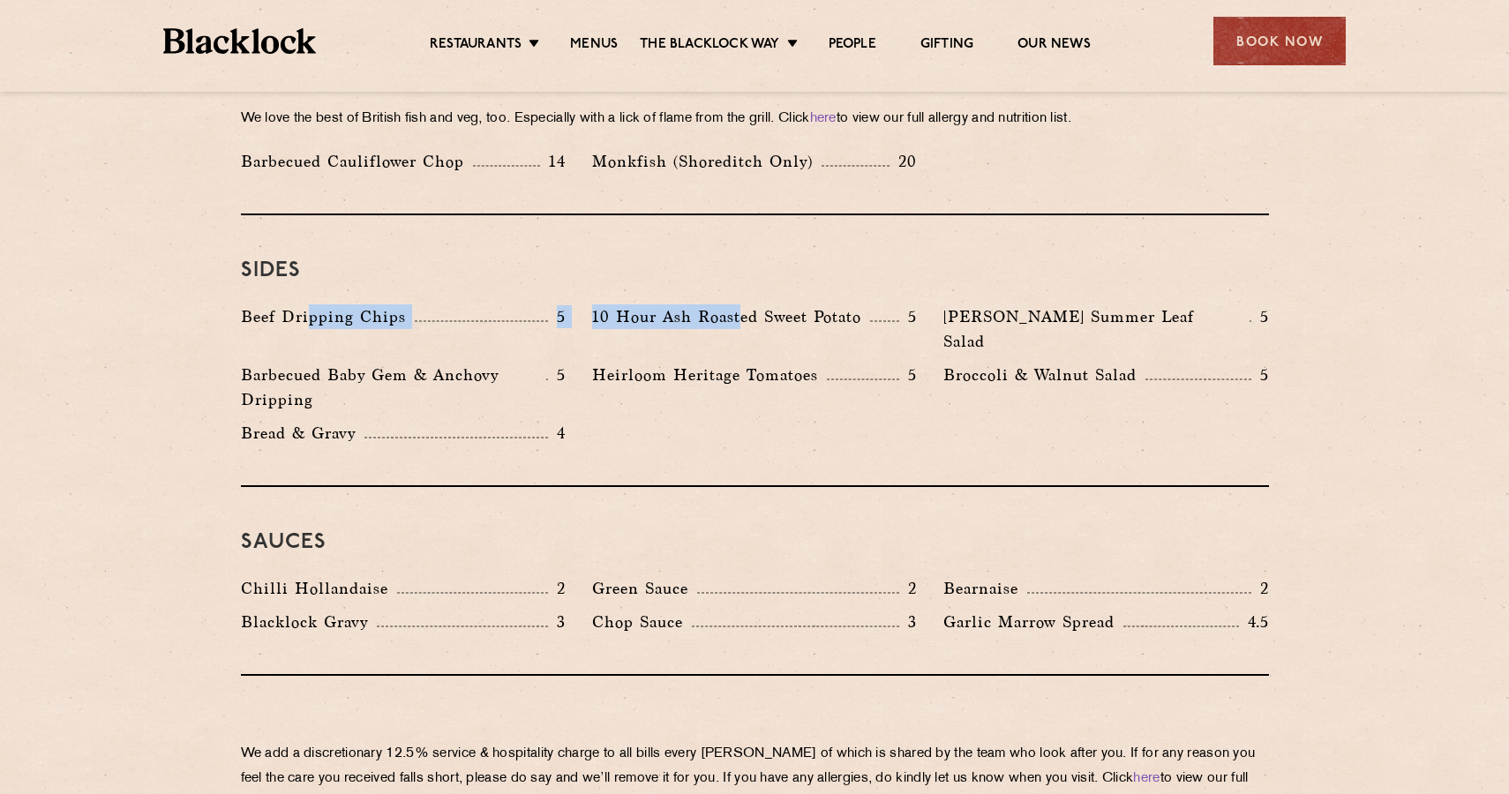
drag, startPoint x: 306, startPoint y: 270, endPoint x: 737, endPoint y: 277, distance: 430.8
click at [737, 305] on div "Beef Dripping Chips 5 10 Hour Ash Roasted Sweet Potato 5 Roy's Summer Leaf Sala…" at bounding box center [755, 380] width 1055 height 150
click at [733, 305] on p "10 Hour Ash Roasted Sweet Potato" at bounding box center [731, 317] width 278 height 25
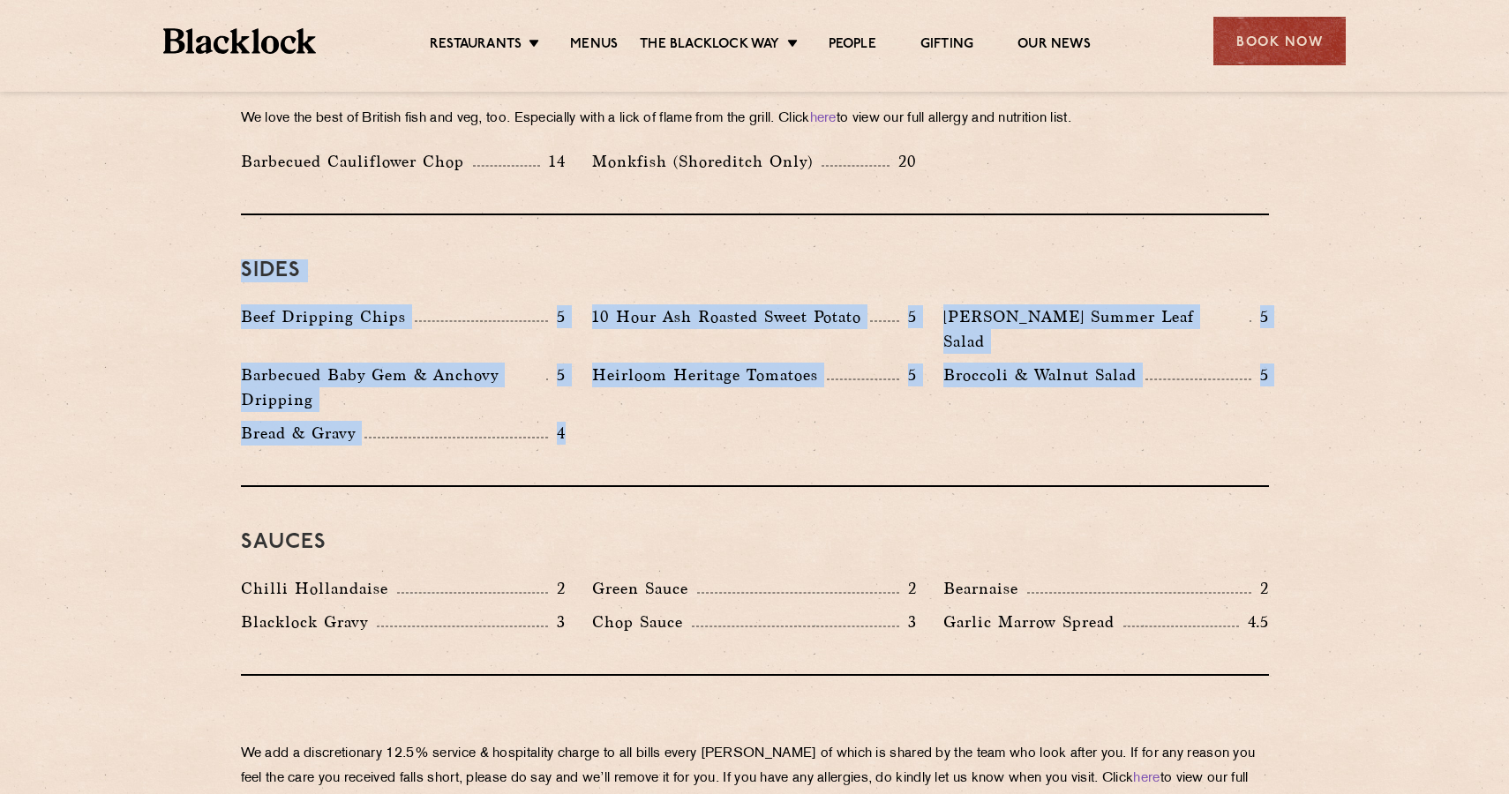
drag, startPoint x: 225, startPoint y: 209, endPoint x: 596, endPoint y: 371, distance: 404.4
click at [596, 371] on div "Beef Dripping Chips 5 10 Hour Ash Roasted Sweet Potato 5 Roy's Summer Leaf Sala…" at bounding box center [755, 380] width 1055 height 150
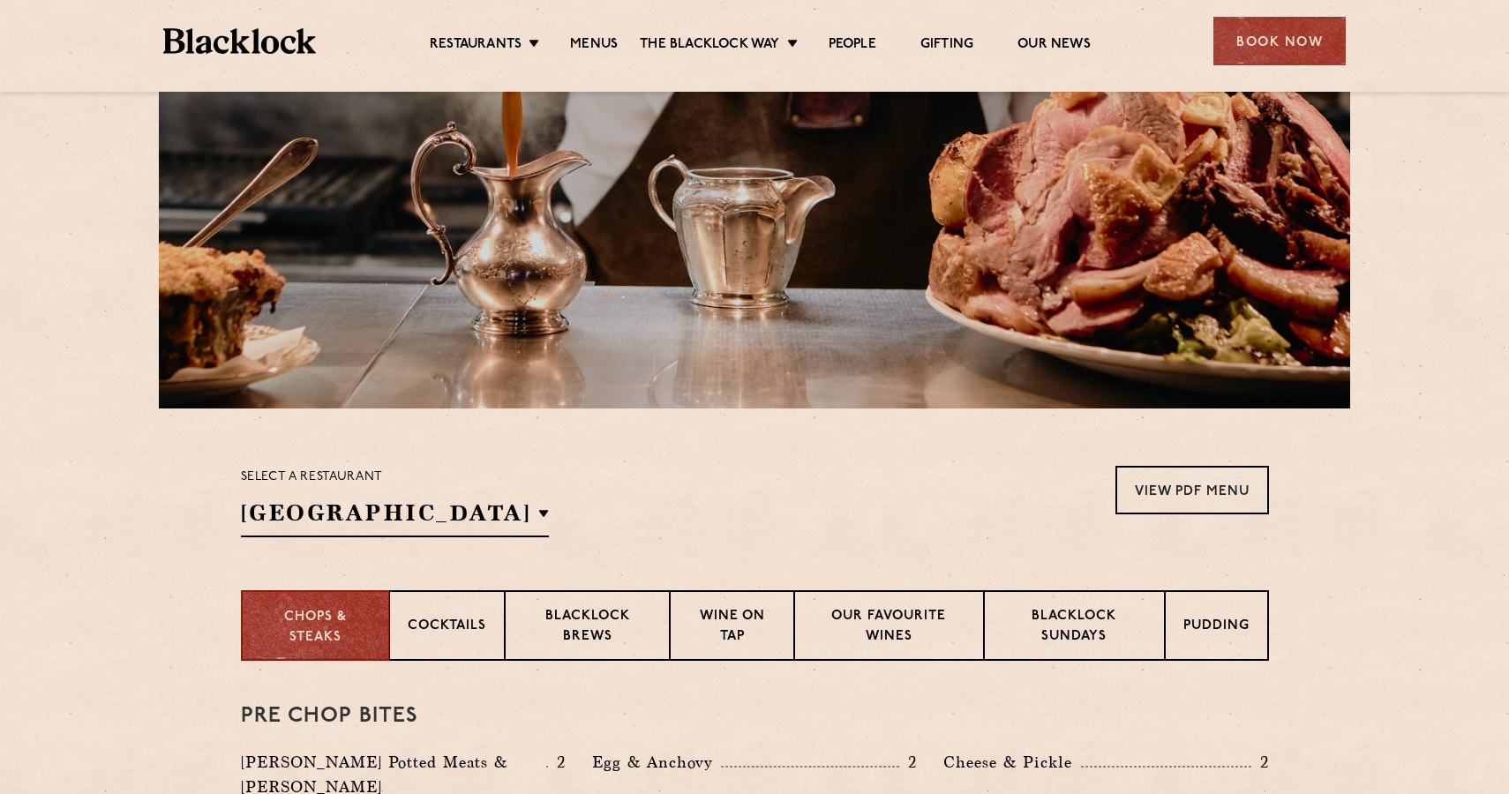
scroll to position [0, 0]
